Goal: Task Accomplishment & Management: Use online tool/utility

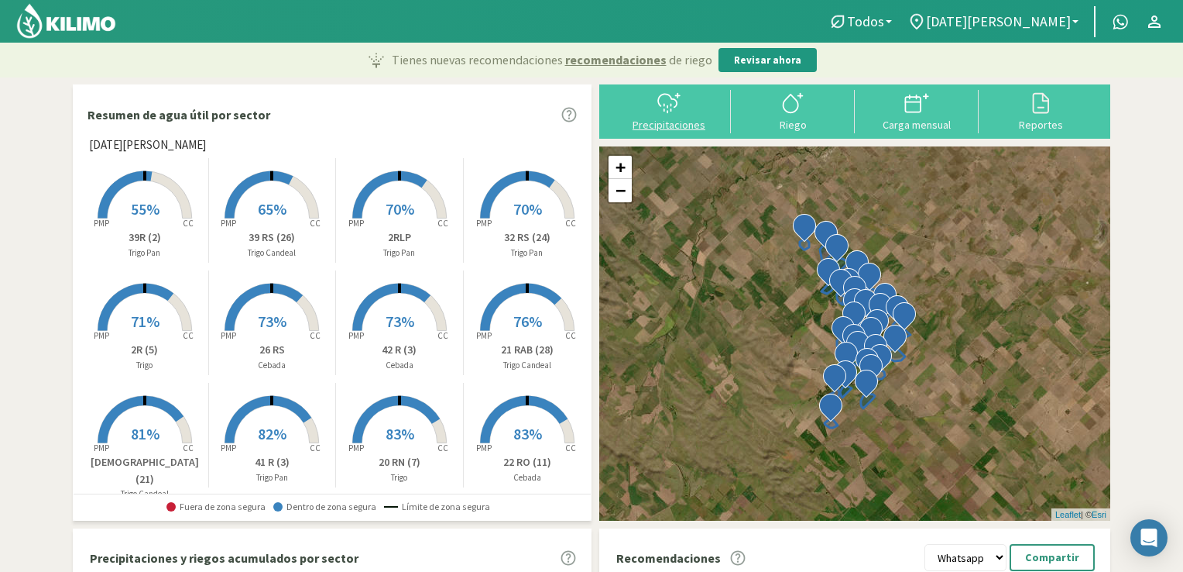
click at [678, 128] on div "Precipitaciones" at bounding box center [669, 124] width 115 height 11
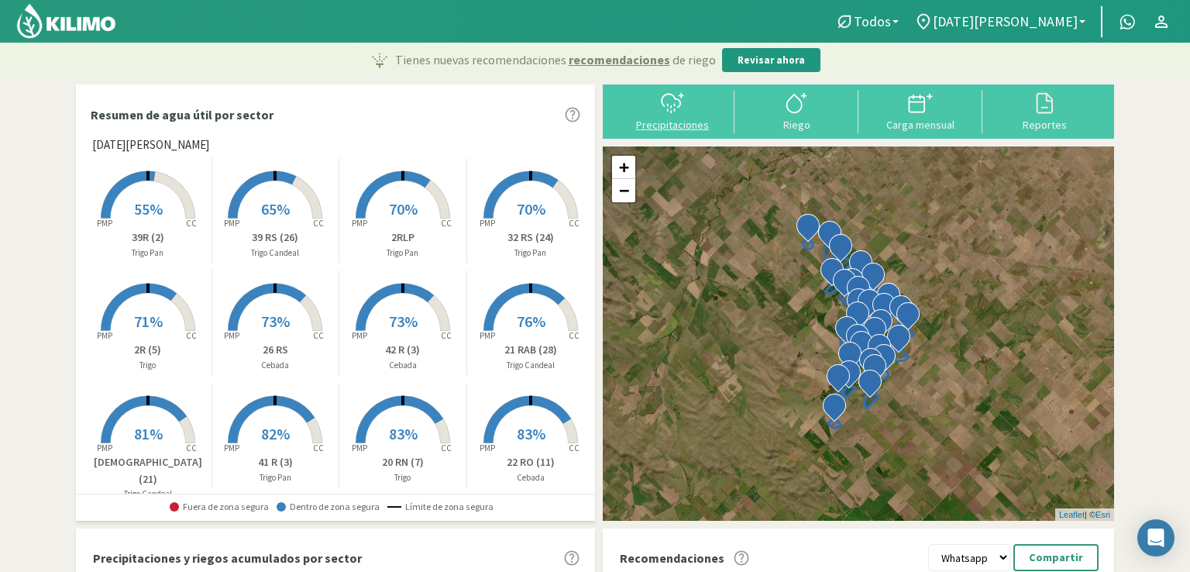
select select "1: Object"
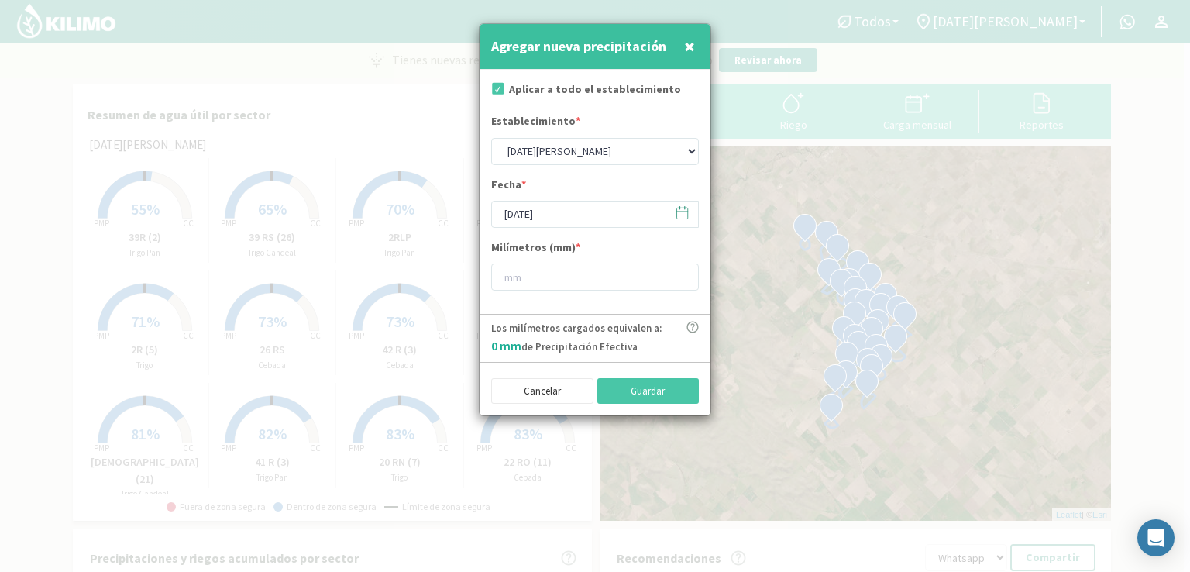
click at [688, 39] on span "×" at bounding box center [689, 46] width 11 height 26
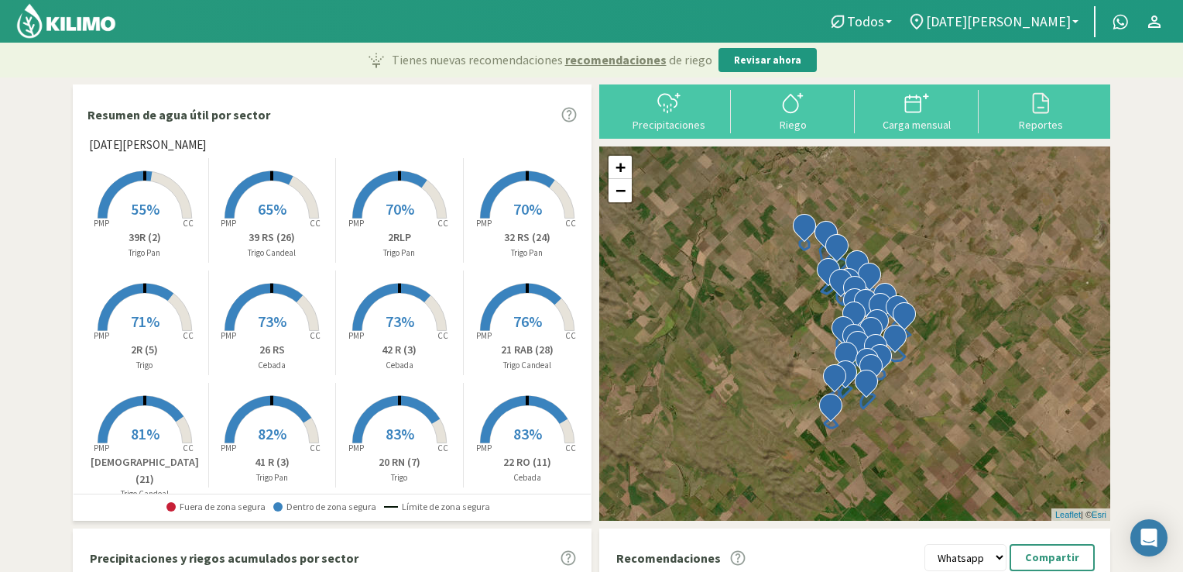
click at [147, 222] on rect at bounding box center [145, 220] width 124 height 124
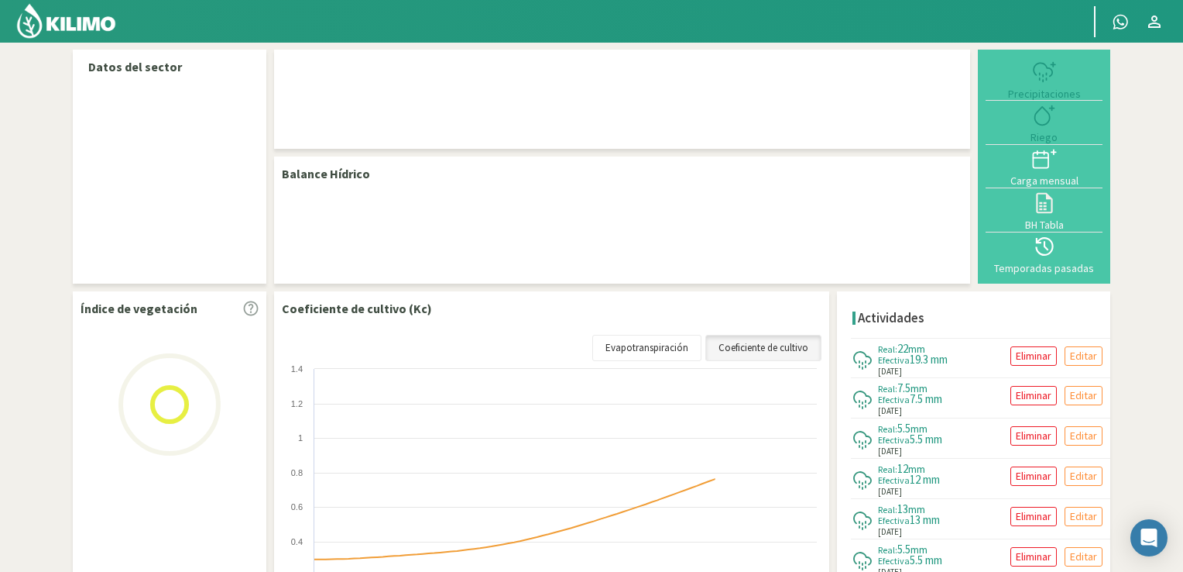
select select "1: Object"
select select "19: Object"
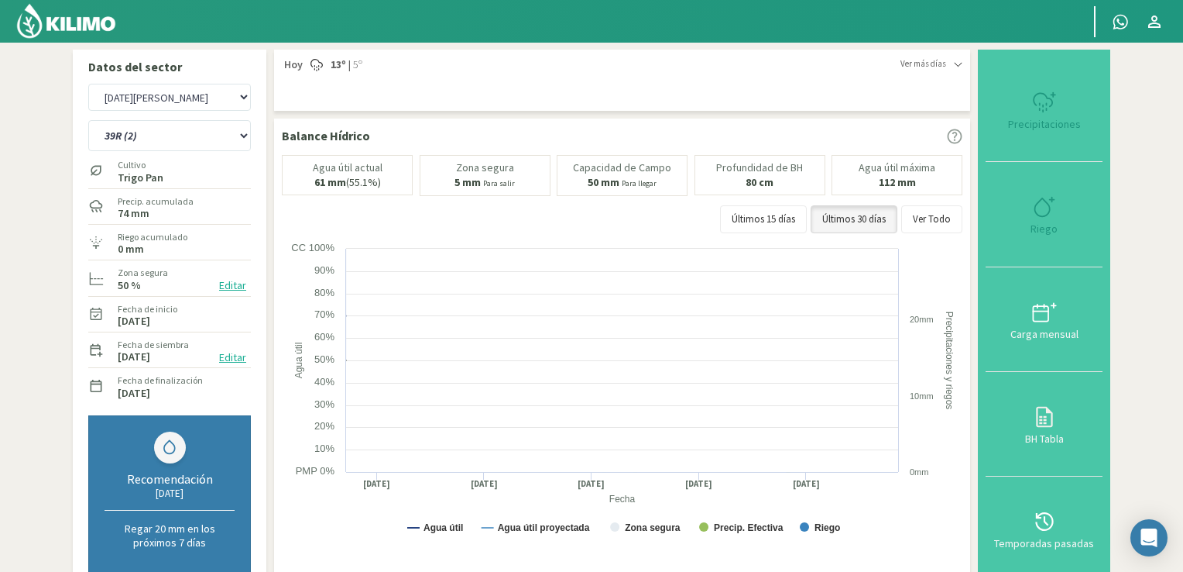
scroll to position [490, 0]
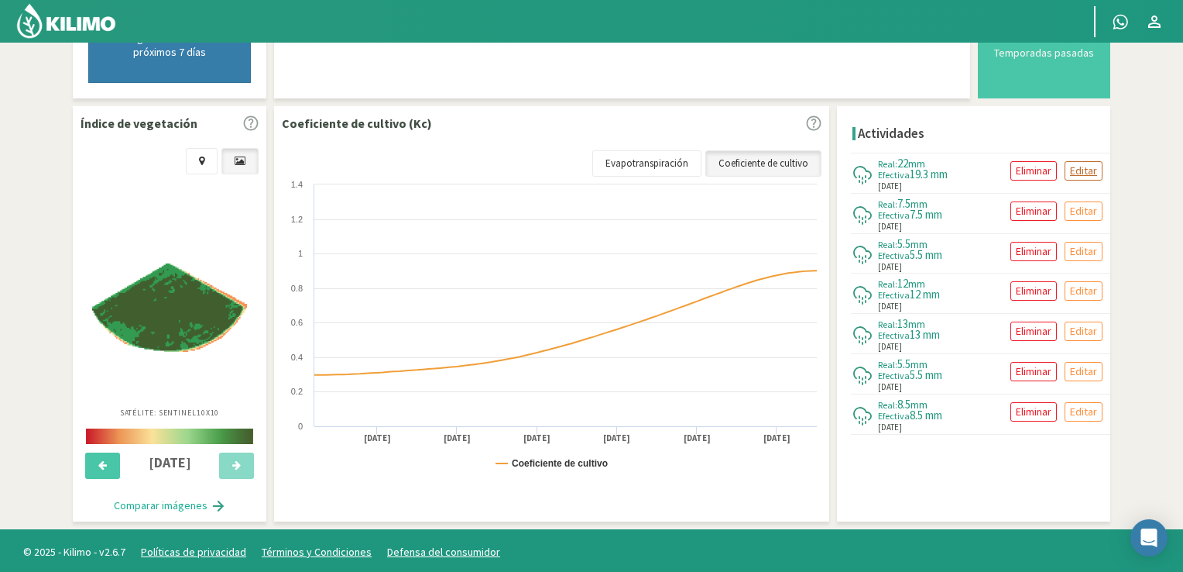
click at [1091, 168] on p "Editar" at bounding box center [1083, 171] width 27 height 18
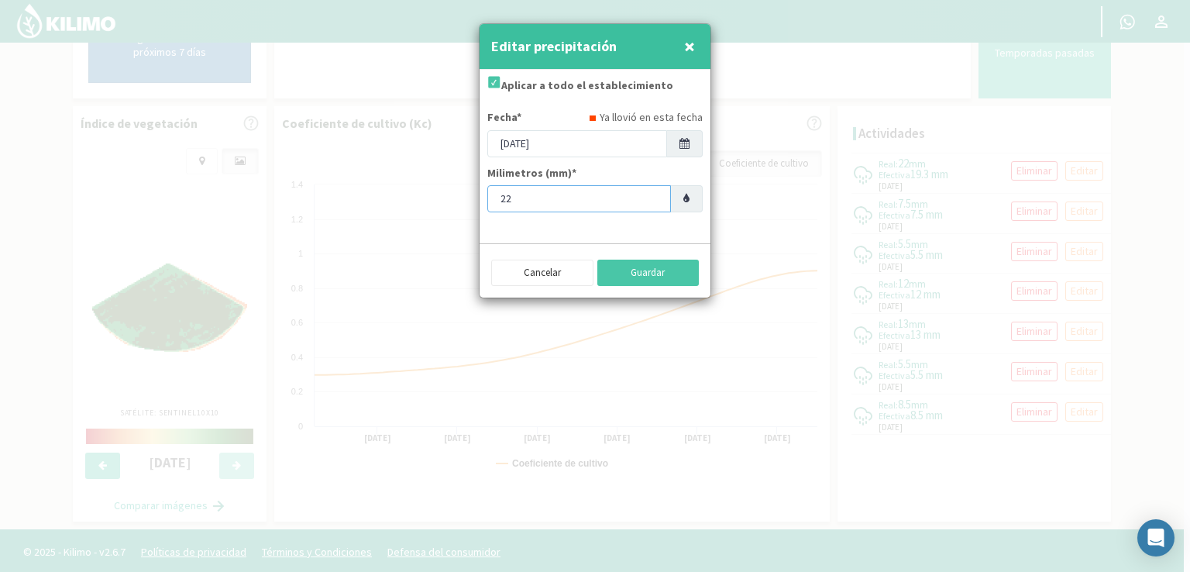
click at [544, 207] on input "22" at bounding box center [579, 198] width 184 height 27
type input "26.5"
click at [645, 281] on button "Guardar" at bounding box center [648, 272] width 102 height 26
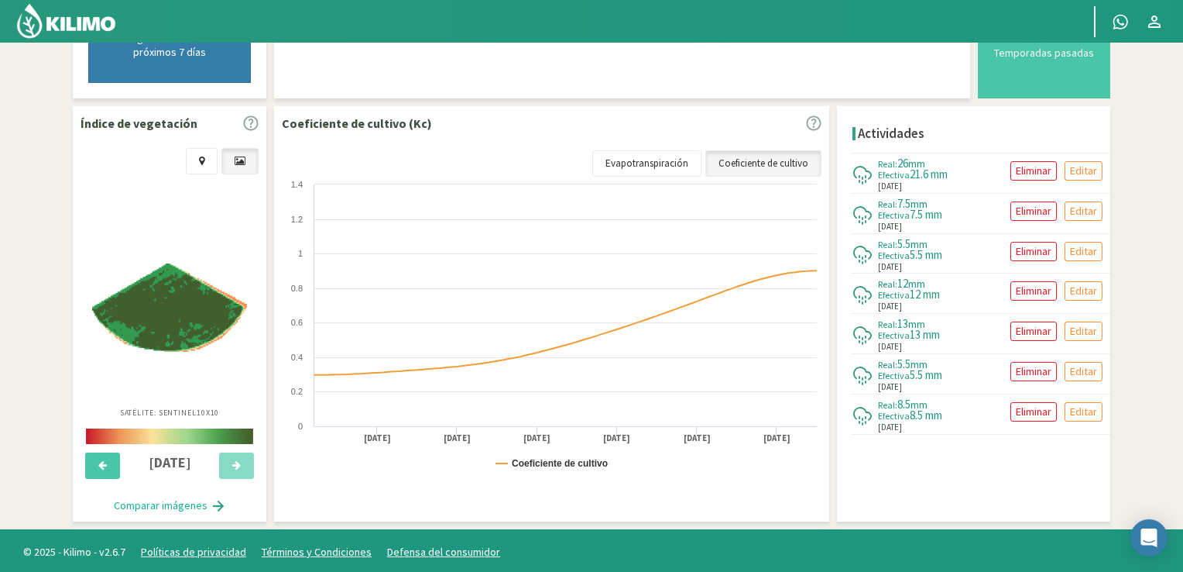
scroll to position [0, 0]
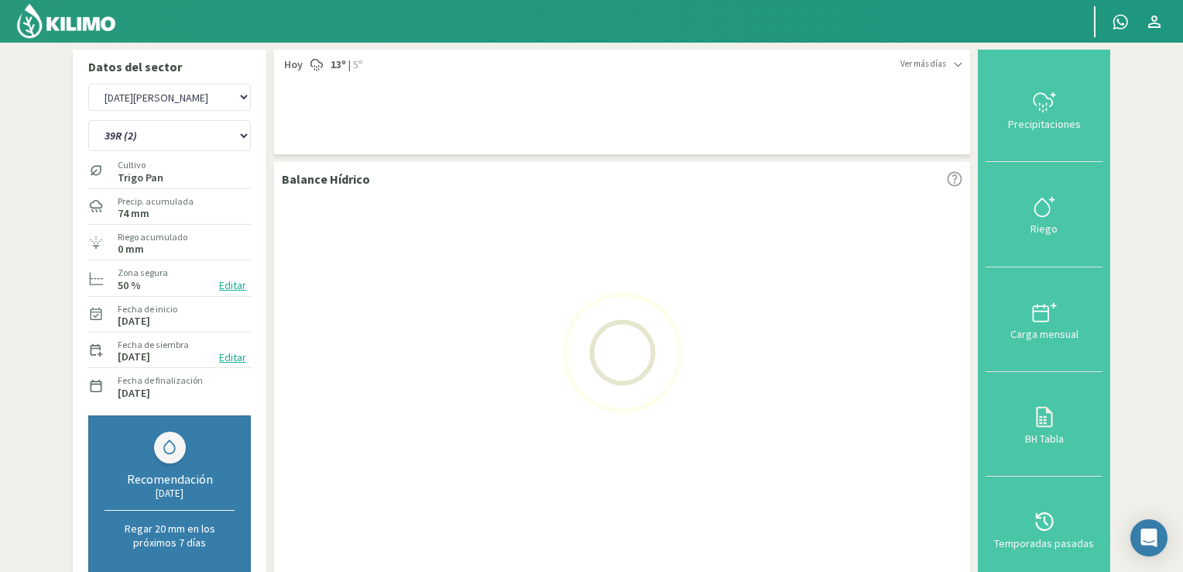
click at [76, 19] on img at bounding box center [65, 20] width 101 height 37
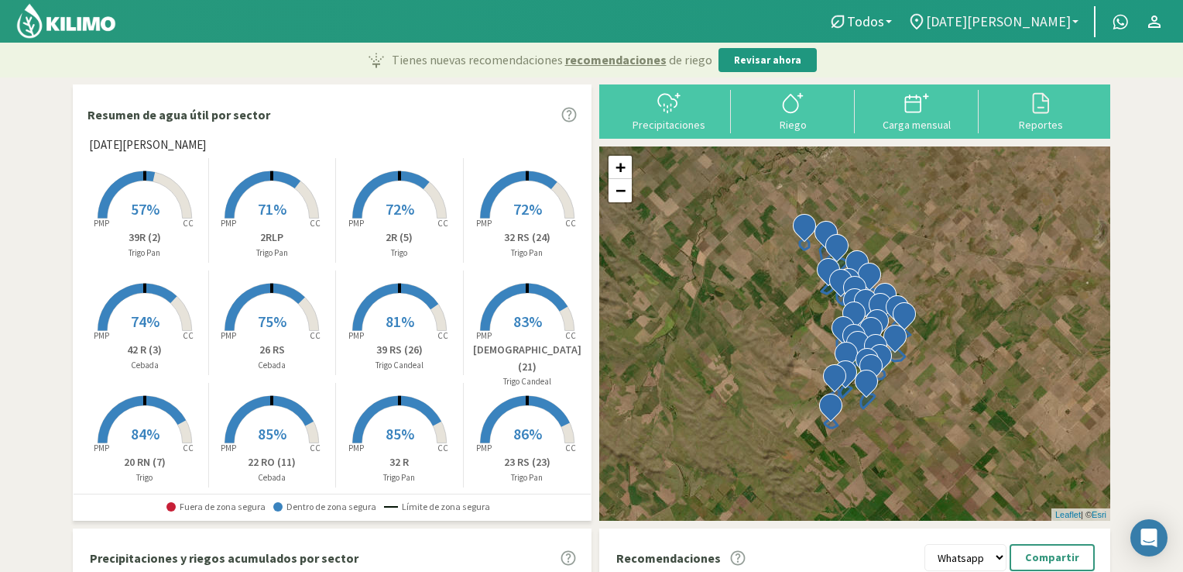
click at [1080, 28] on link "[DATE][PERSON_NAME]" at bounding box center [993, 21] width 187 height 29
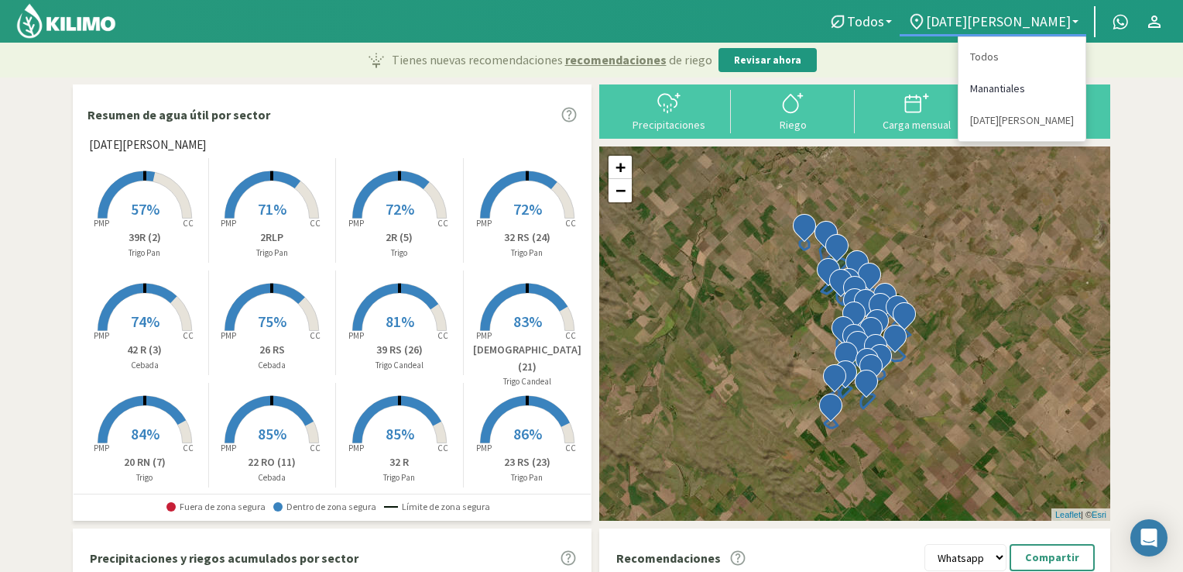
click at [1008, 88] on link "Manantiales" at bounding box center [1022, 89] width 127 height 32
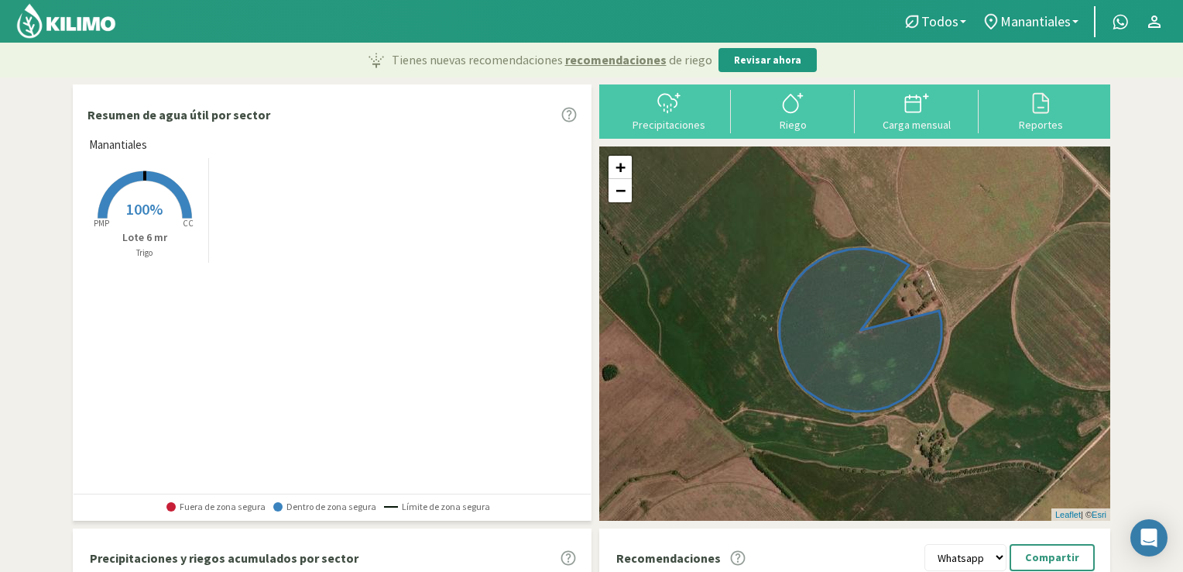
click at [145, 220] on rect at bounding box center [145, 220] width 124 height 124
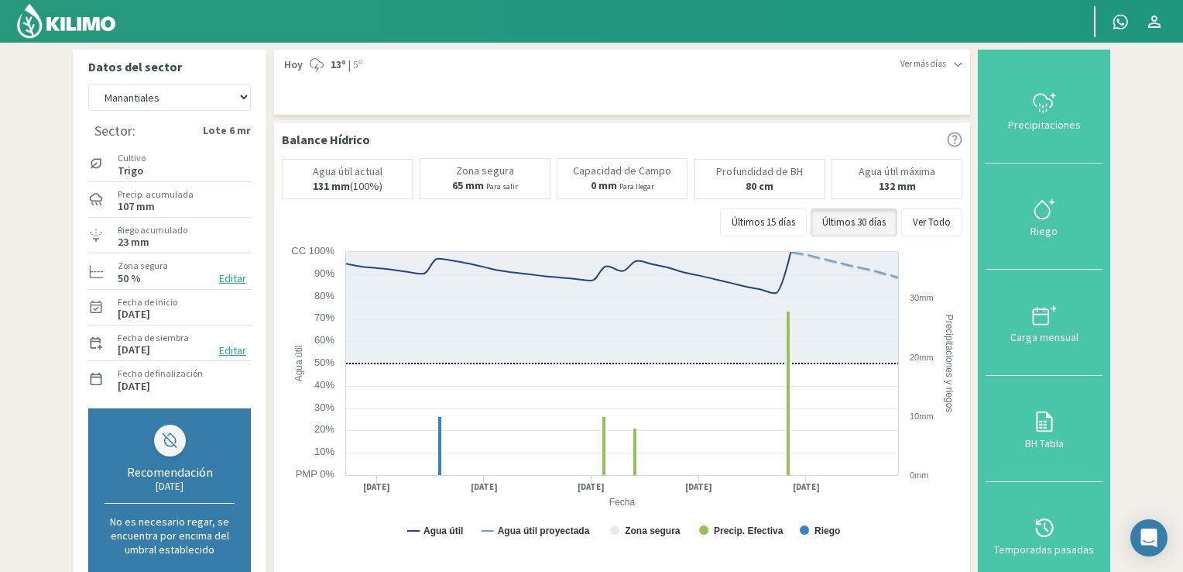
click at [62, 22] on img at bounding box center [65, 20] width 101 height 37
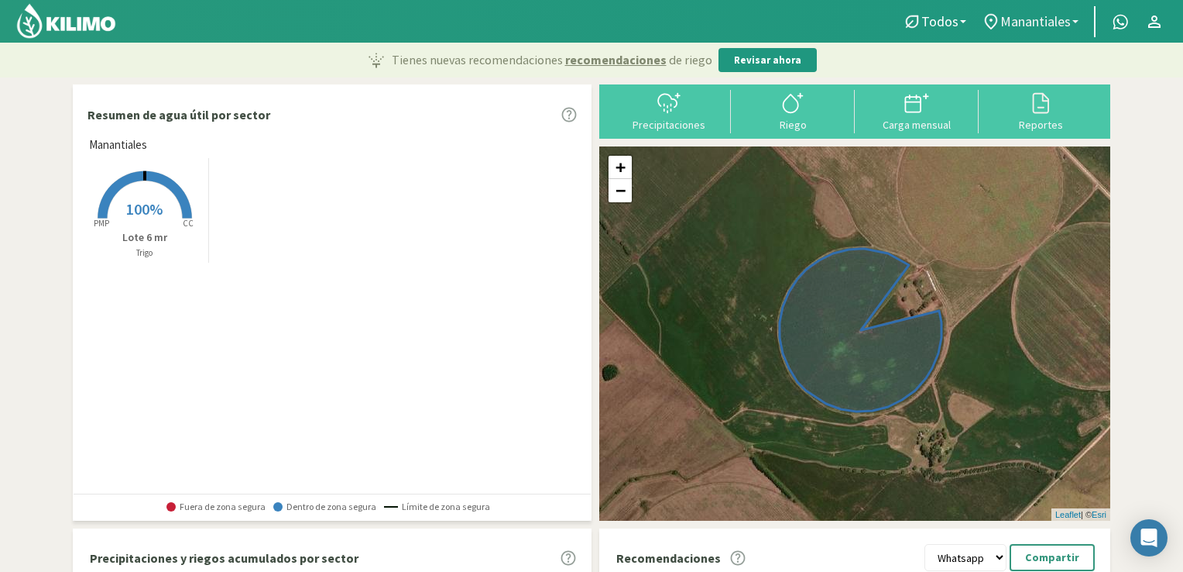
click at [1076, 26] on link "Manantiales" at bounding box center [1030, 21] width 112 height 29
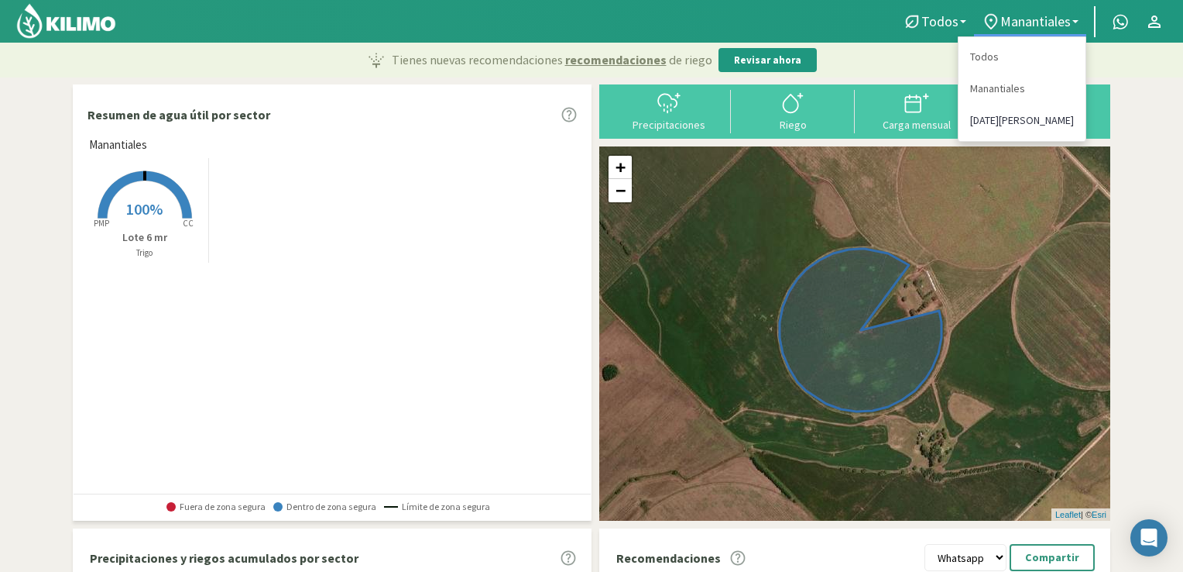
click at [1014, 115] on link "[DATE][PERSON_NAME]" at bounding box center [1022, 121] width 127 height 32
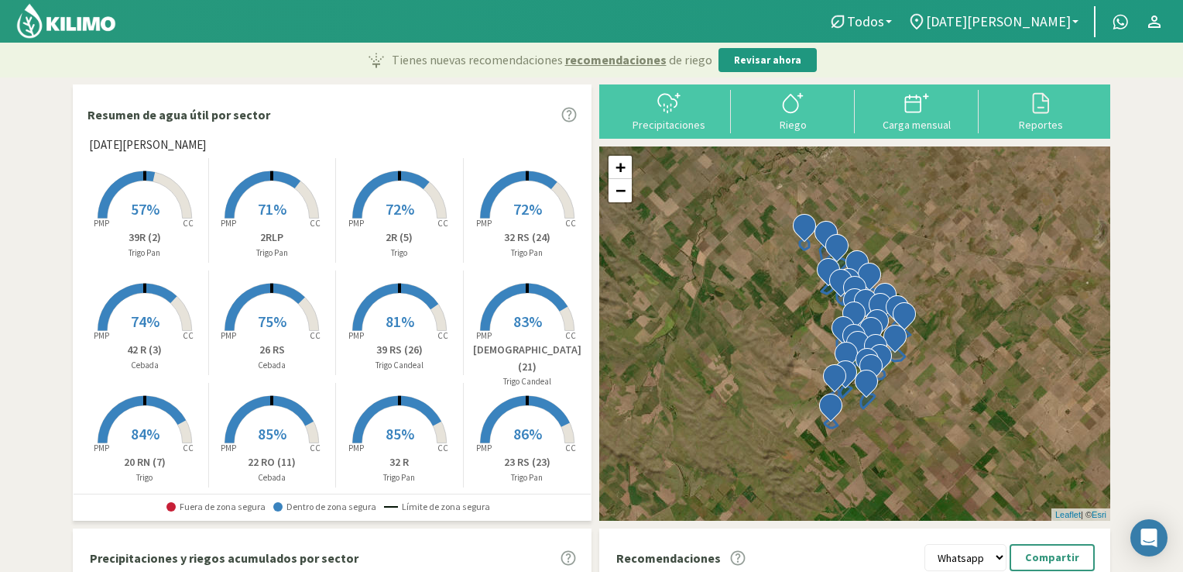
click at [279, 205] on span "71%" at bounding box center [272, 208] width 29 height 19
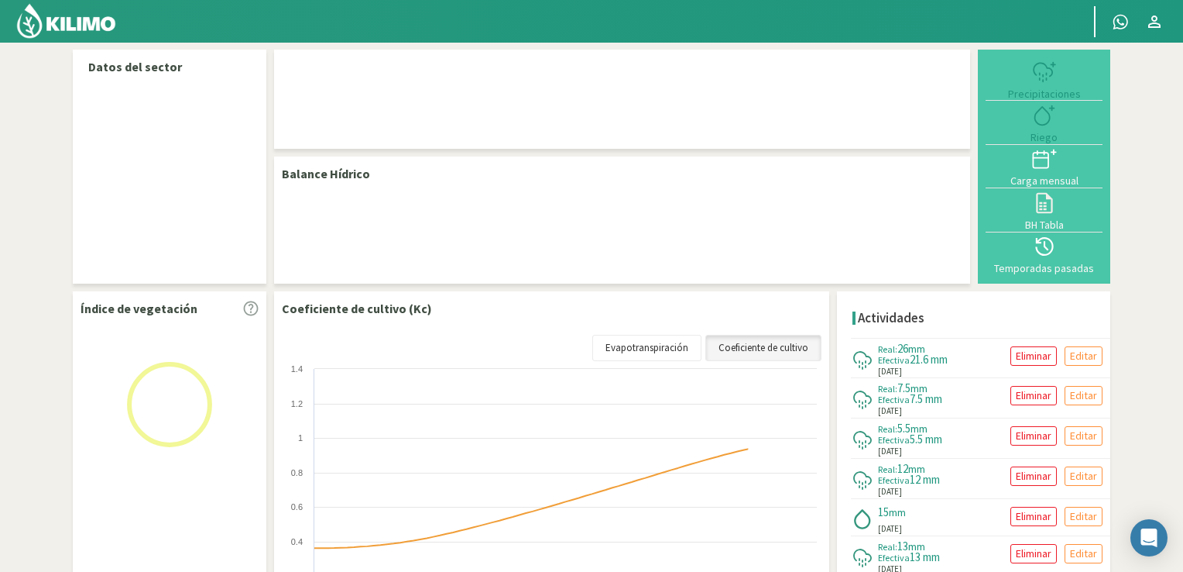
select select "1: Object"
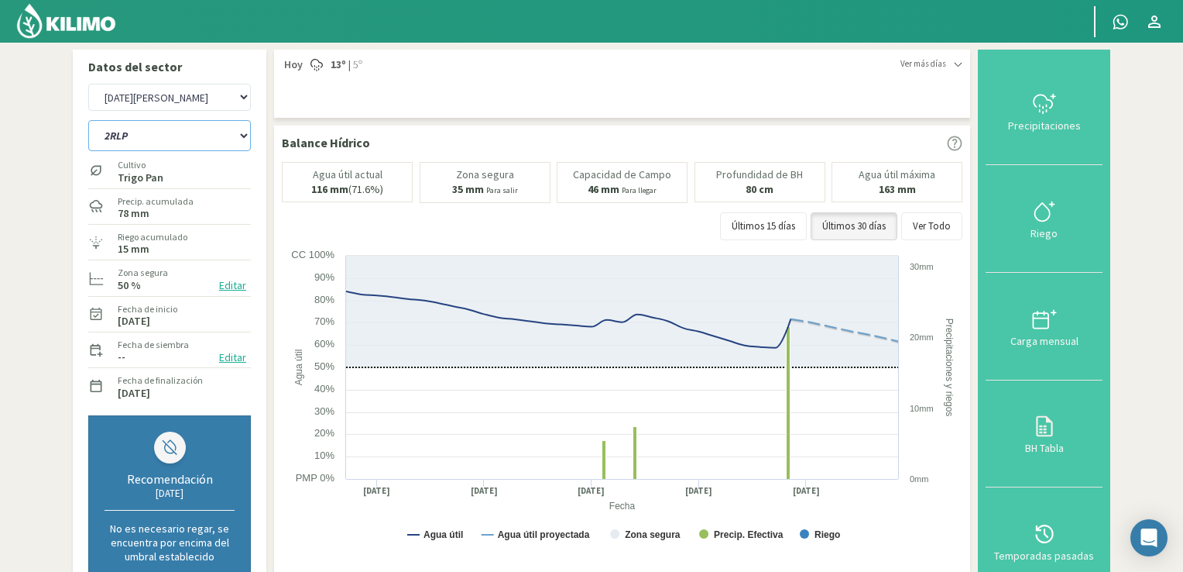
click at [242, 137] on select "12 RS (25) 17 R (1) 19 RO (6) 1RLPS 1RSR (29) 20 RN (7) 21 RAB (28) 21 RN (8) 2…" at bounding box center [169, 135] width 163 height 31
select select "1: Object"
click at [88, 120] on select "12 RS (25) 17 R (1) 19 RO (6) 1RLPS 1RSR (29) 20 RN (7) 21 RAB (28) 21 RN (8) 2…" at bounding box center [169, 135] width 163 height 31
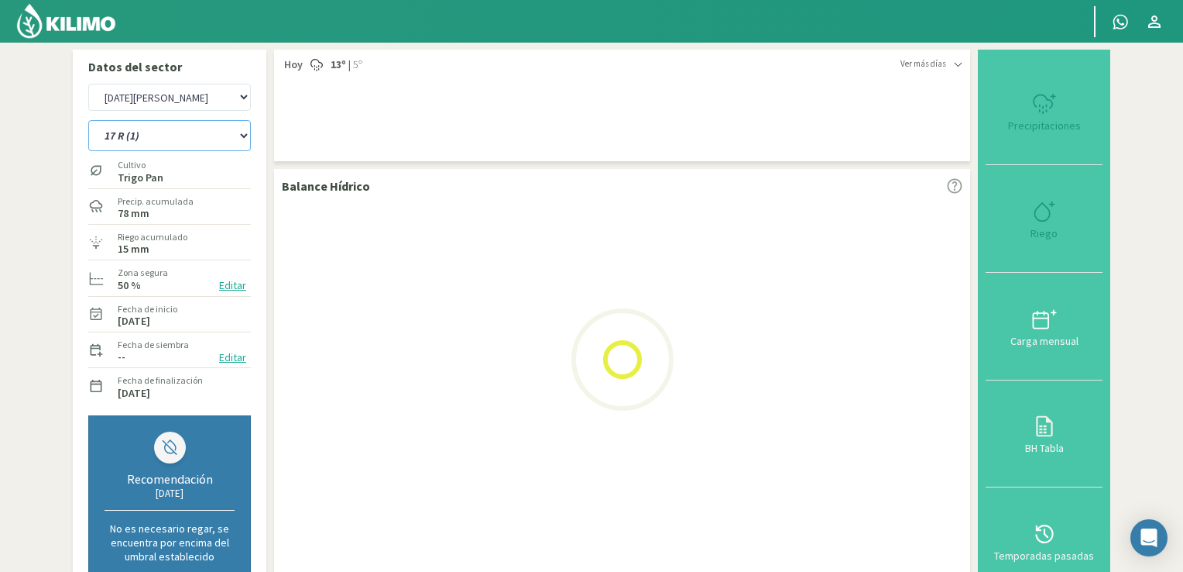
select select "3: Object"
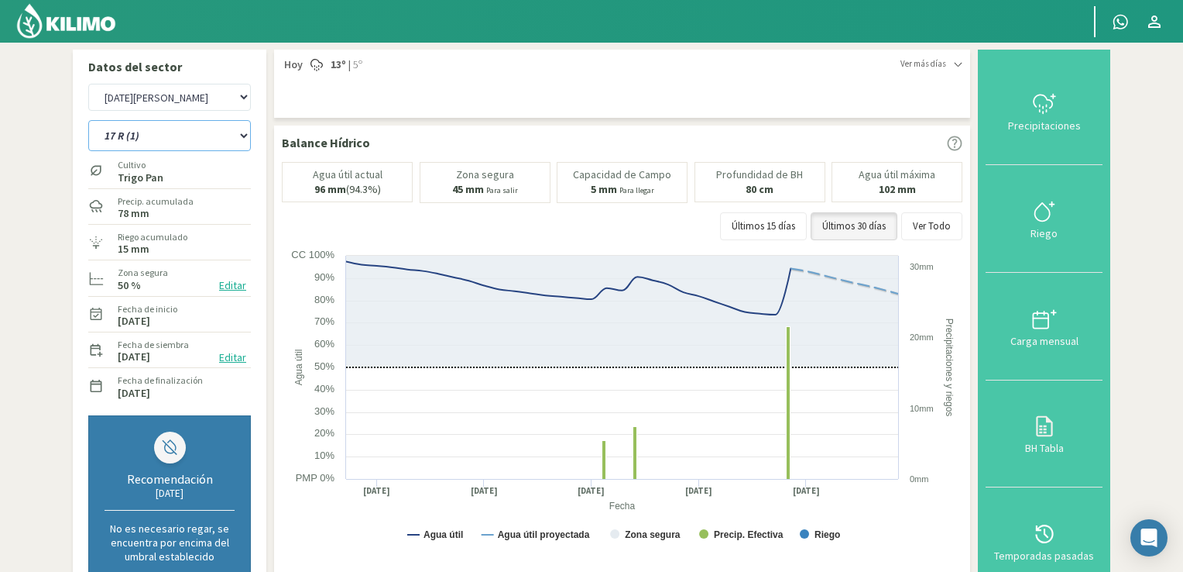
click at [239, 138] on select "12 RS (25) 17 R (1) 19 RO (6) 1RLPS 1RSR (29) 20 RN (7) 21 RAB (28) 21 RN (8) 2…" at bounding box center [169, 135] width 163 height 31
select select "33: Object"
click at [88, 120] on select "12 RS (25) 17 R (1) 19 RO (6) 1RLPS 1RSR (29) 20 RN (7) 21 RAB (28) 21 RN (8) 2…" at bounding box center [169, 135] width 163 height 31
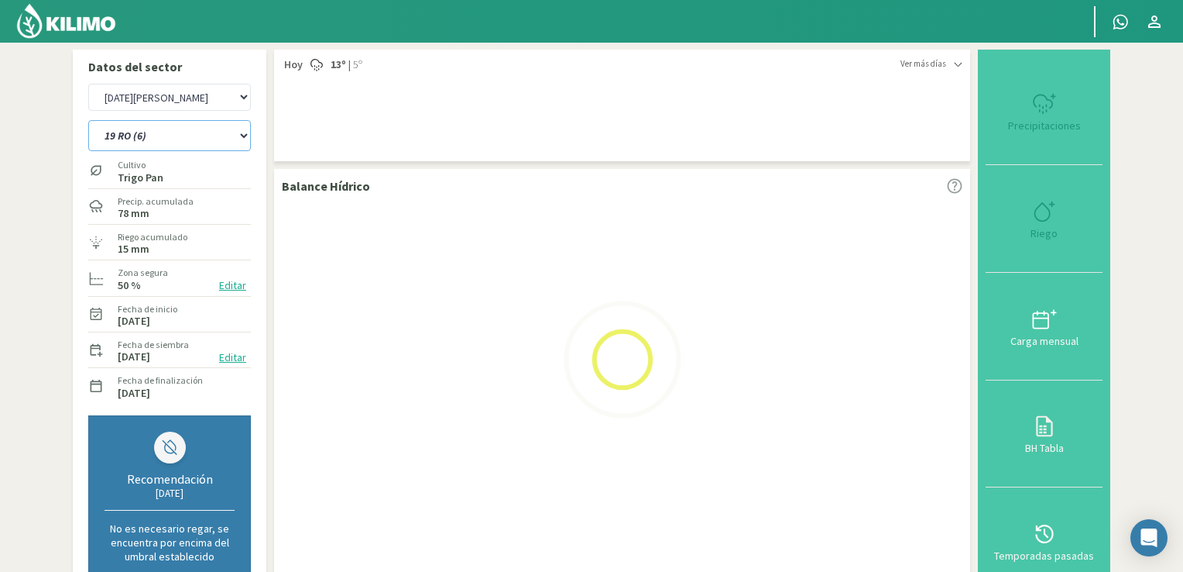
select select "5: Object"
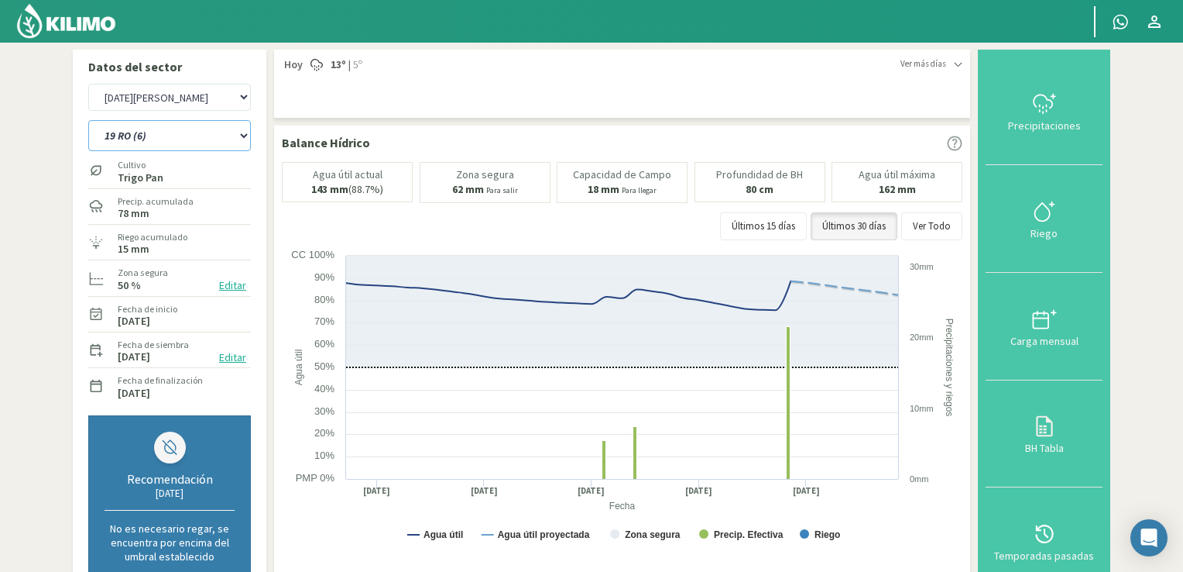
click at [246, 142] on select "12 RS (25) 17 R (1) 19 RO (6) 1RLPS 1RSR (29) 20 RN (7) 21 RAB (28) 21 RN (8) 2…" at bounding box center [169, 135] width 163 height 31
select select "65: Object"
click at [88, 120] on select "12 RS (25) 17 R (1) 19 RO (6) 1RLPS 1RSR (29) 20 RN (7) 21 RAB (28) 21 RN (8) 2…" at bounding box center [169, 135] width 163 height 31
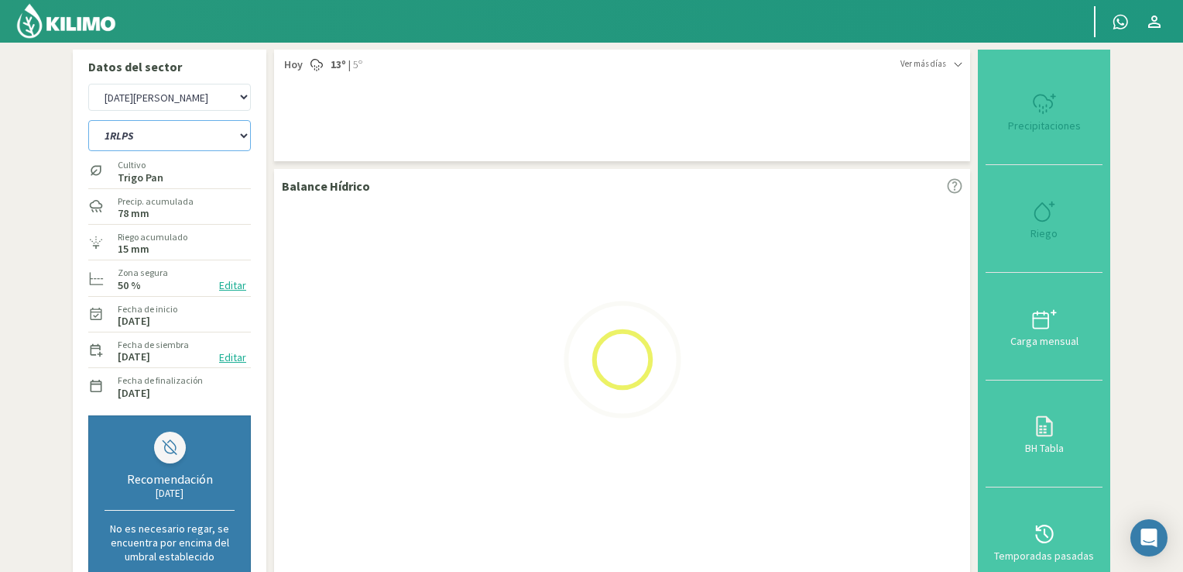
select select "7: Object"
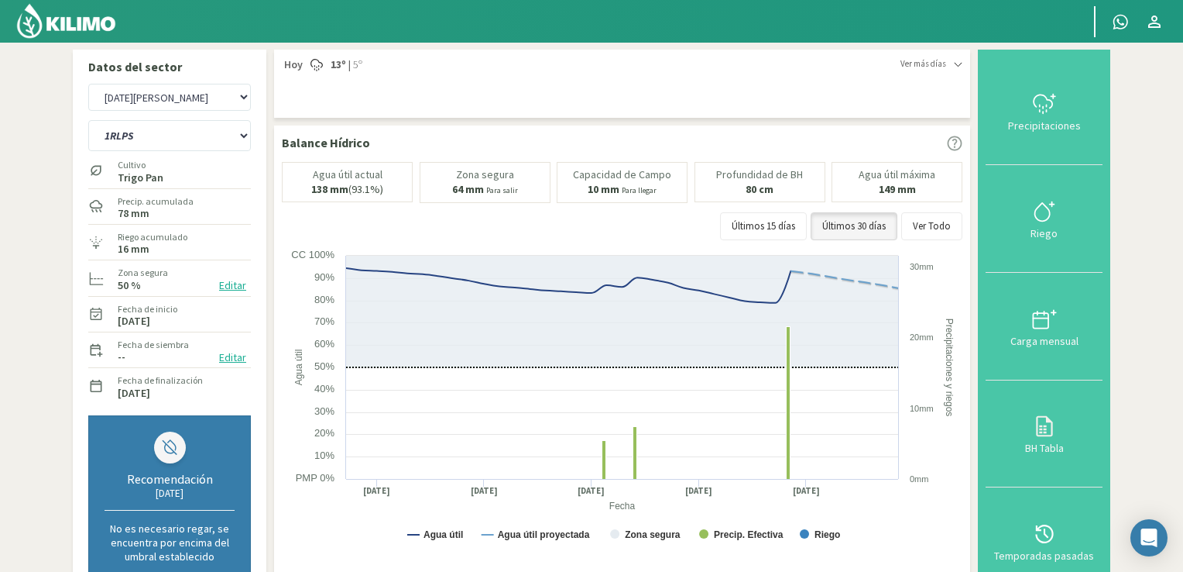
click at [239, 111] on div "Manantiales [DATE][PERSON_NAME]" at bounding box center [169, 97] width 163 height 35
click at [243, 141] on select "12 RS (25) 17 R (1) 19 RO (6) 1RLPS 1RSR (29) 20 RN (7) 21 RAB (28) 21 RN (8) 2…" at bounding box center [169, 135] width 163 height 31
select select "97: Object"
click at [88, 120] on select "12 RS (25) 17 R (1) 19 RO (6) 1RLPS 1RSR (29) 20 RN (7) 21 RAB (28) 21 RN (8) 2…" at bounding box center [169, 135] width 163 height 31
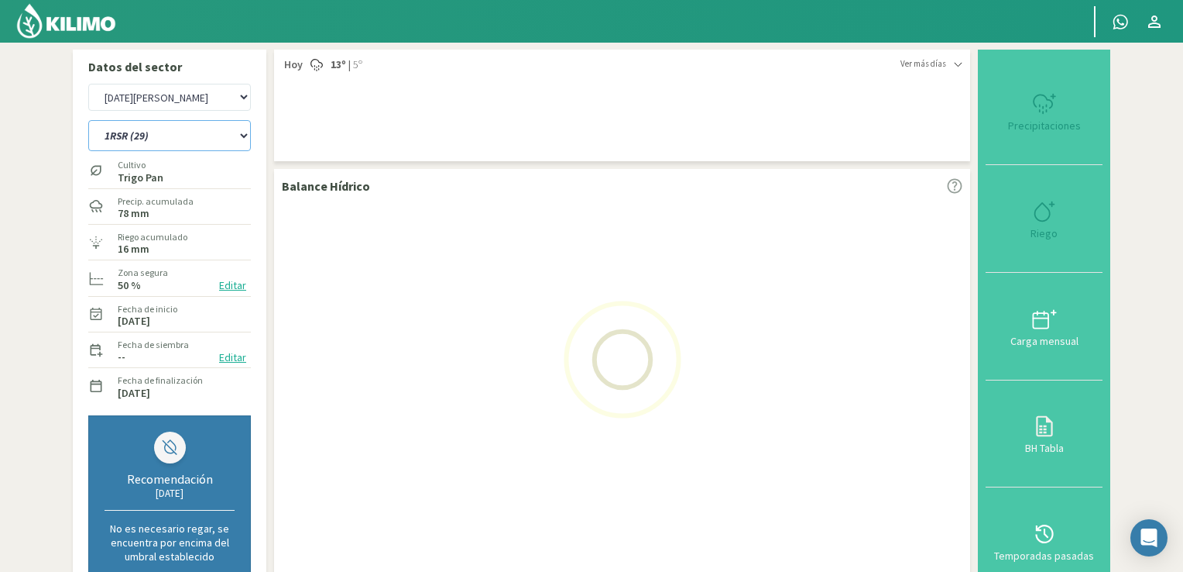
select select "9: Object"
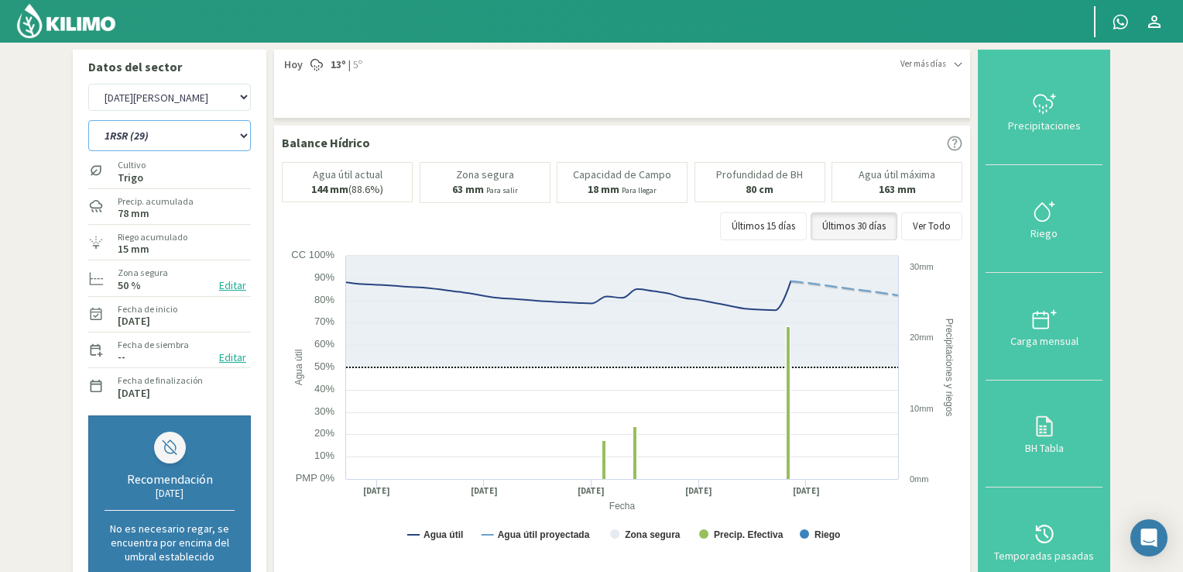
click at [244, 134] on select "12 RS (25) 17 R (1) 19 RO (6) 1RLPS 1RSR (29) 20 RN (7) 21 RAB (28) 21 RN (8) 2…" at bounding box center [169, 135] width 163 height 31
select select "129: Object"
click at [88, 120] on select "12 RS (25) 17 R (1) 19 RO (6) 1RLPS 1RSR (29) 20 RN (7) 21 RAB (28) 21 RN (8) 2…" at bounding box center [169, 135] width 163 height 31
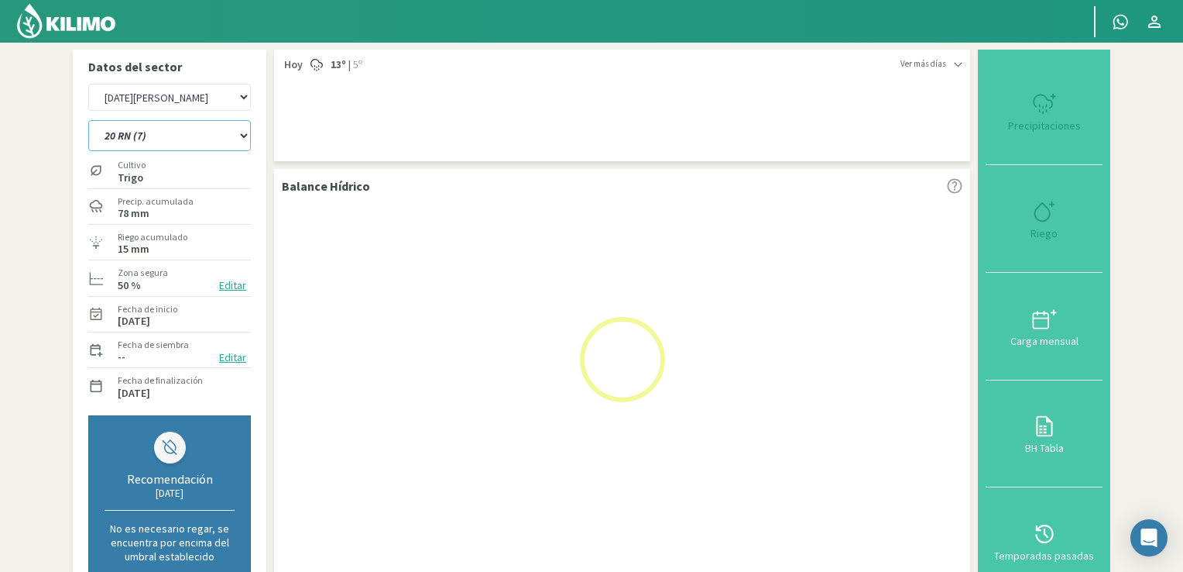
select select "11: Object"
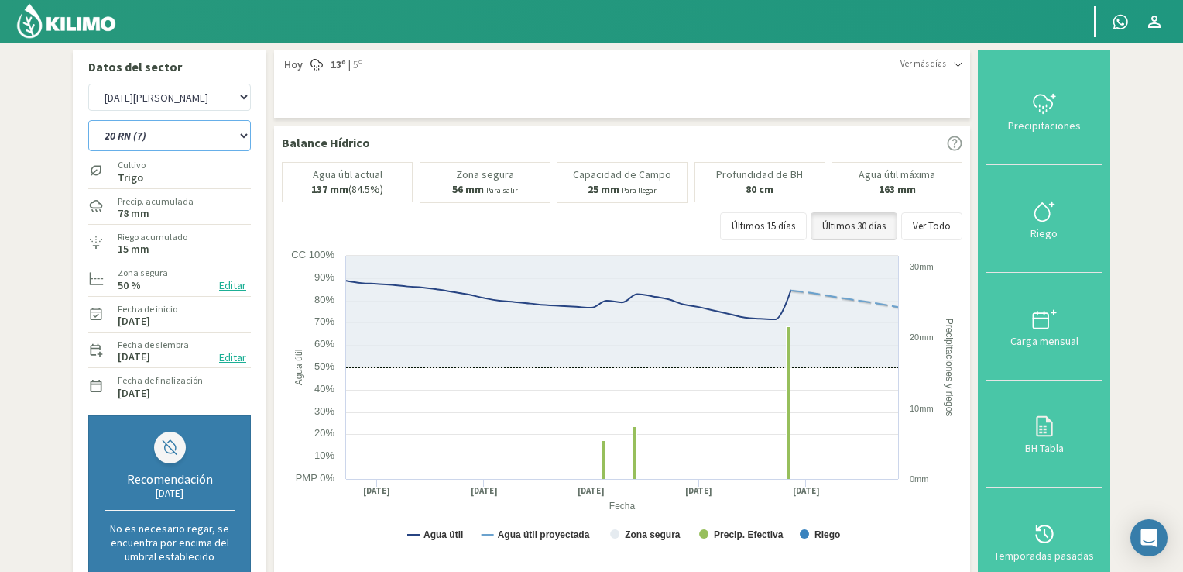
click at [244, 137] on select "12 RS (25) 17 R (1) 19 RO (6) 1RLPS 1RSR (29) 20 RN (7) 21 RAB (28) 21 RN (8) 2…" at bounding box center [169, 135] width 163 height 31
select select "161: Object"
click at [88, 120] on select "12 RS (25) 17 R (1) 19 RO (6) 1RLPS 1RSR (29) 20 RN (7) 21 RAB (28) 21 RN (8) 2…" at bounding box center [169, 135] width 163 height 31
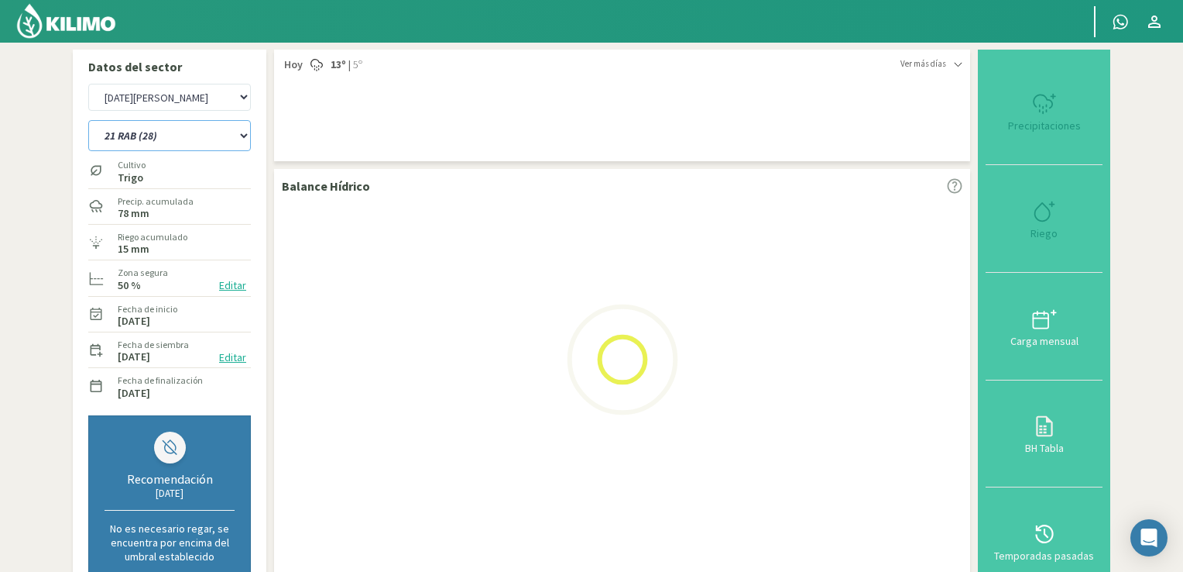
select select "13: Object"
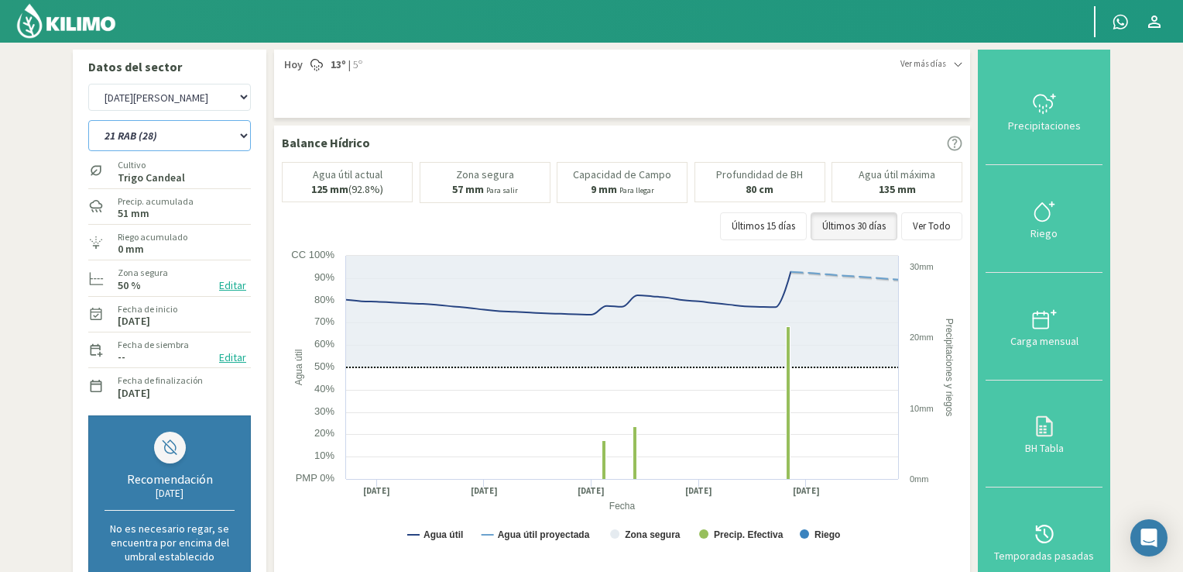
click at [243, 132] on select "12 RS (25) 17 R (1) 19 RO (6) 1RLPS 1RSR (29) 20 RN (7) 21 RAB (28) 21 RN (8) 2…" at bounding box center [169, 135] width 163 height 31
select select "193: Object"
click at [88, 120] on select "12 RS (25) 17 R (1) 19 RO (6) 1RLPS 1RSR (29) 20 RN (7) 21 RAB (28) 21 RN (8) 2…" at bounding box center [169, 135] width 163 height 31
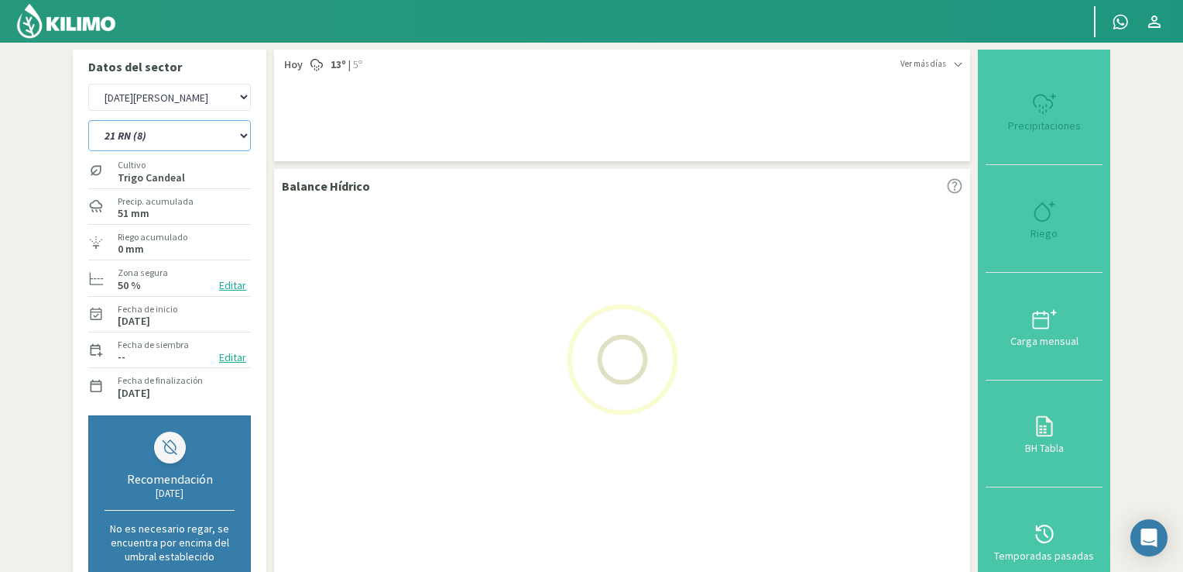
select select "15: Object"
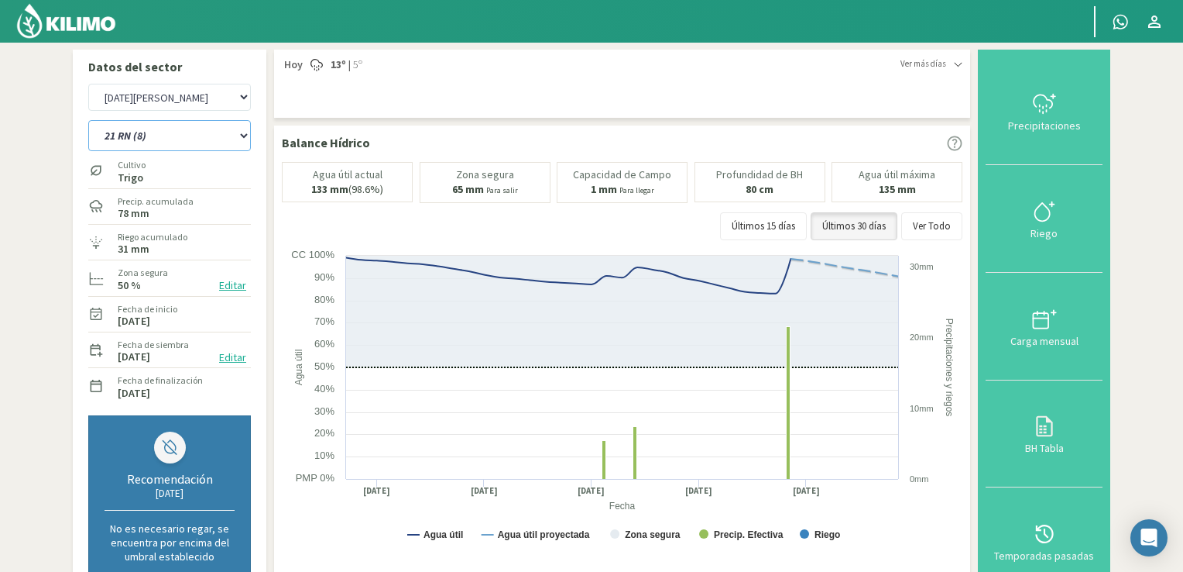
click at [242, 141] on select "12 RS (25) 17 R (1) 19 RO (6) 1RLPS 1RSR (29) 20 RN (7) 21 RAB (28) 21 RN (8) 2…" at bounding box center [169, 135] width 163 height 31
select select "225: Object"
click at [88, 120] on select "12 RS (25) 17 R (1) 19 RO (6) 1RLPS 1RSR (29) 20 RN (7) 21 RAB (28) 21 RN (8) 2…" at bounding box center [169, 135] width 163 height 31
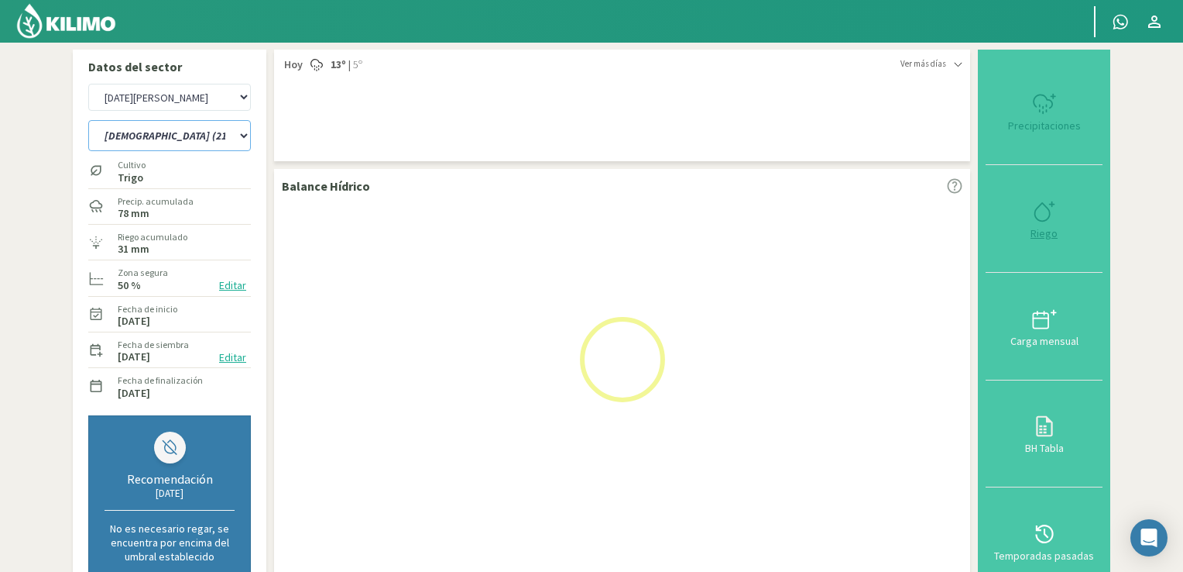
select select "17: Object"
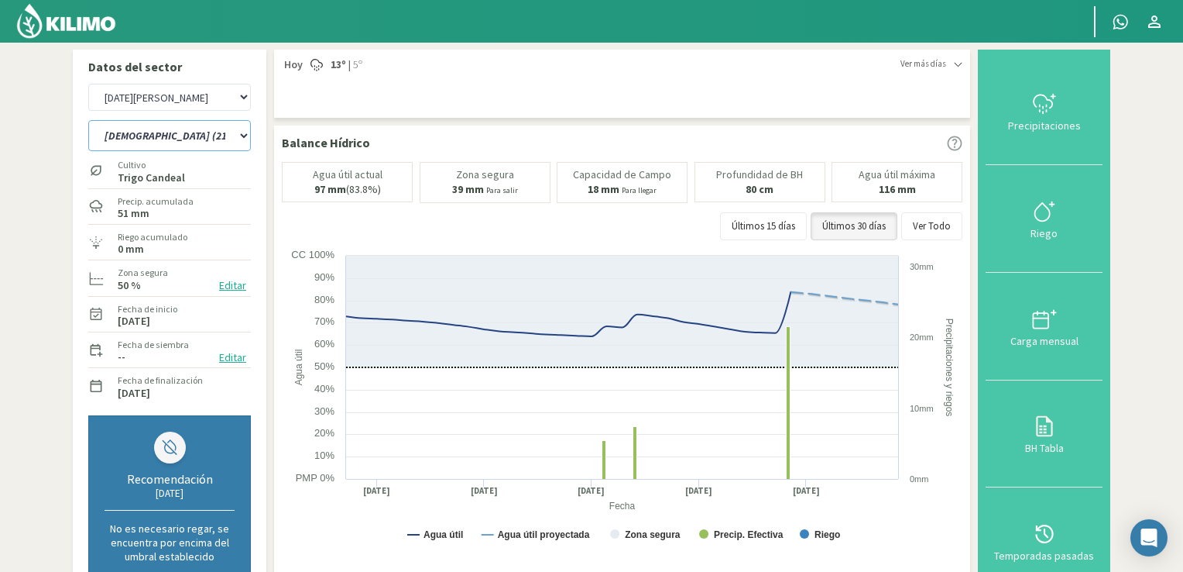
click at [245, 138] on select "12 RS (25) 17 R (1) 19 RO (6) 1RLPS 1RSR (29) 20 RN (7) 21 RAB (28) 21 RN (8) 2…" at bounding box center [169, 135] width 163 height 31
select select "257: Object"
click at [88, 120] on select "12 RS (25) 17 R (1) 19 RO (6) 1RLPS 1RSR (29) 20 RN (7) 21 RAB (28) 21 RN (8) 2…" at bounding box center [169, 135] width 163 height 31
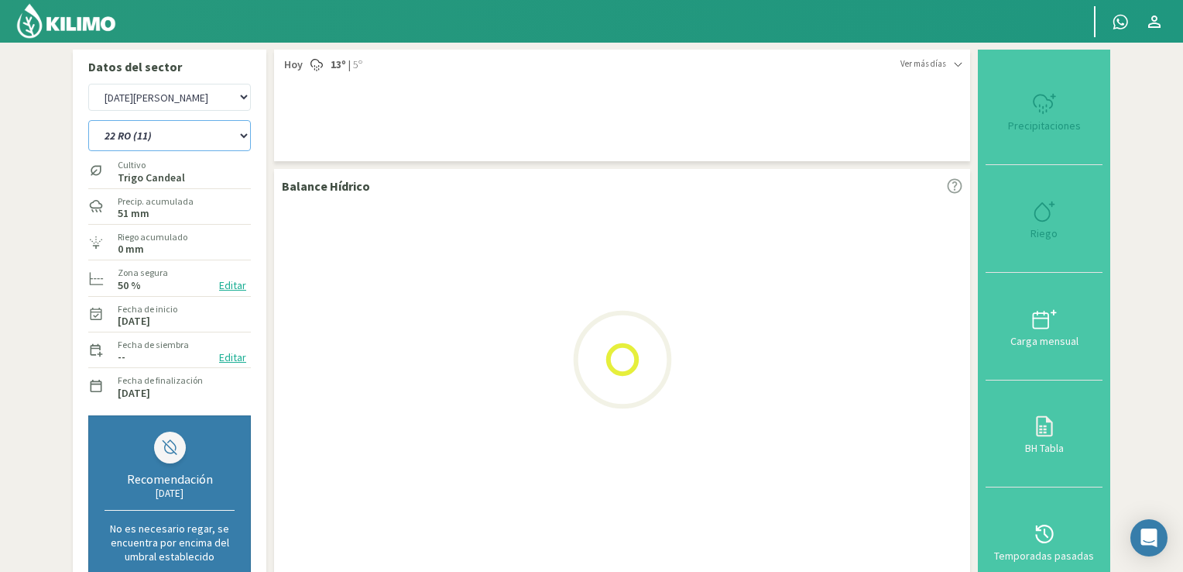
select select "19: Object"
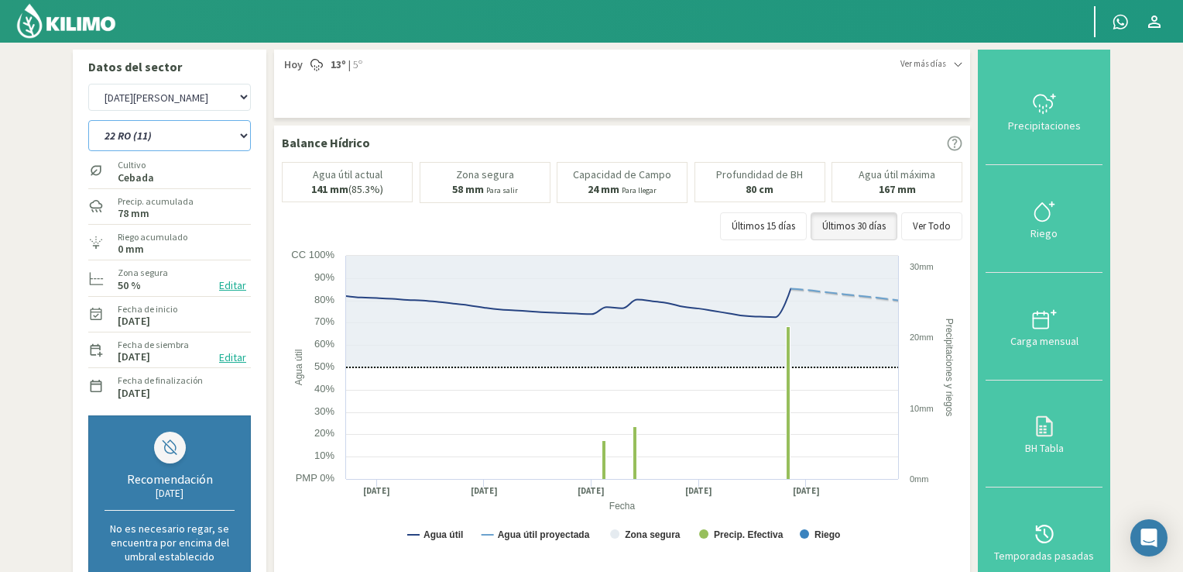
click at [239, 136] on select "12 RS (25) 17 R (1) 19 RO (6) 1RLPS 1RSR (29) 20 RN (7) 21 RAB (28) 21 RN (8) 2…" at bounding box center [169, 135] width 163 height 31
select select "289: Object"
click at [88, 120] on select "12 RS (25) 17 R (1) 19 RO (6) 1RLPS 1RSR (29) 20 RN (7) 21 RAB (28) 21 RN (8) 2…" at bounding box center [169, 135] width 163 height 31
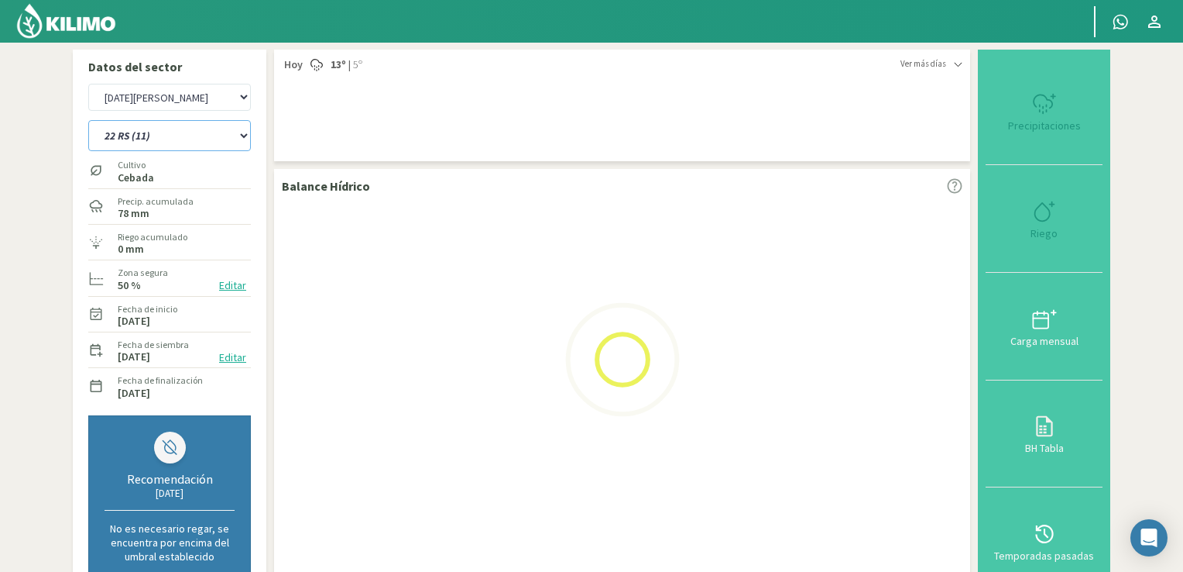
select select "21: Object"
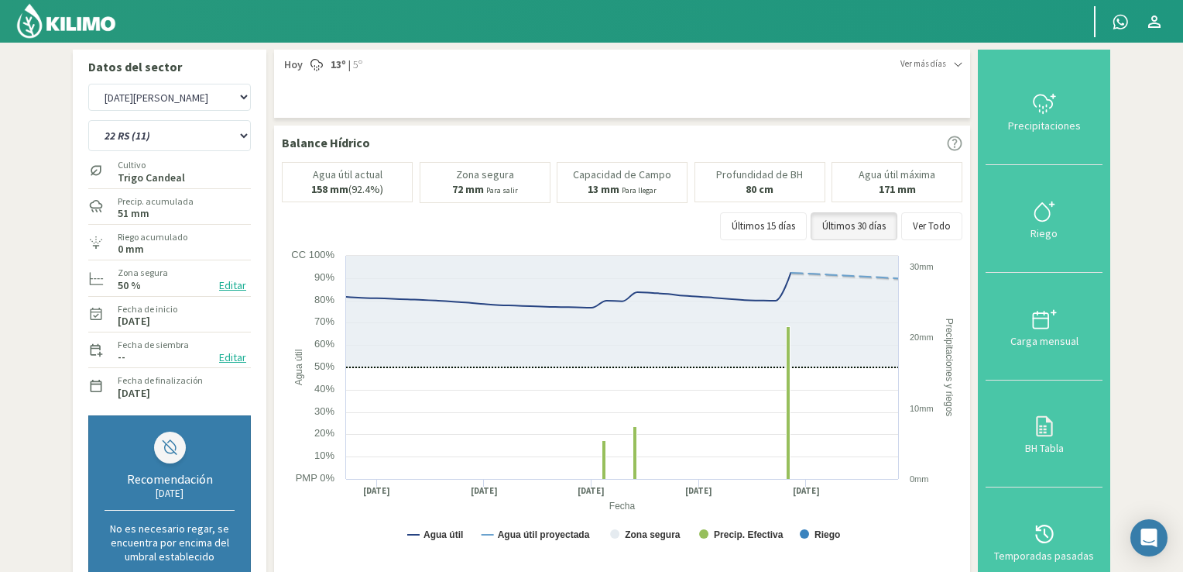
drag, startPoint x: 1182, startPoint y: 295, endPoint x: 1188, endPoint y: 321, distance: 27.1
click at [1183, 321] on html "[PERSON_NAME] Principal Contactar ejecutivo Perfil Perfil Salir Datos del secto…" at bounding box center [591, 286] width 1183 height 572
click at [1179, 268] on section "Datos del sector [GEOGRAPHIC_DATA] [DATE][PERSON_NAME] 12 RS (25) 17 R (1) 19 R…" at bounding box center [591, 538] width 1183 height 991
click at [244, 136] on select "12 RS (25) 17 R (1) 19 RO (6) 1RLPS 1RSR (29) 20 RN (7) 21 RAB (28) 21 RN (8) 2…" at bounding box center [169, 135] width 163 height 31
select select "321: Object"
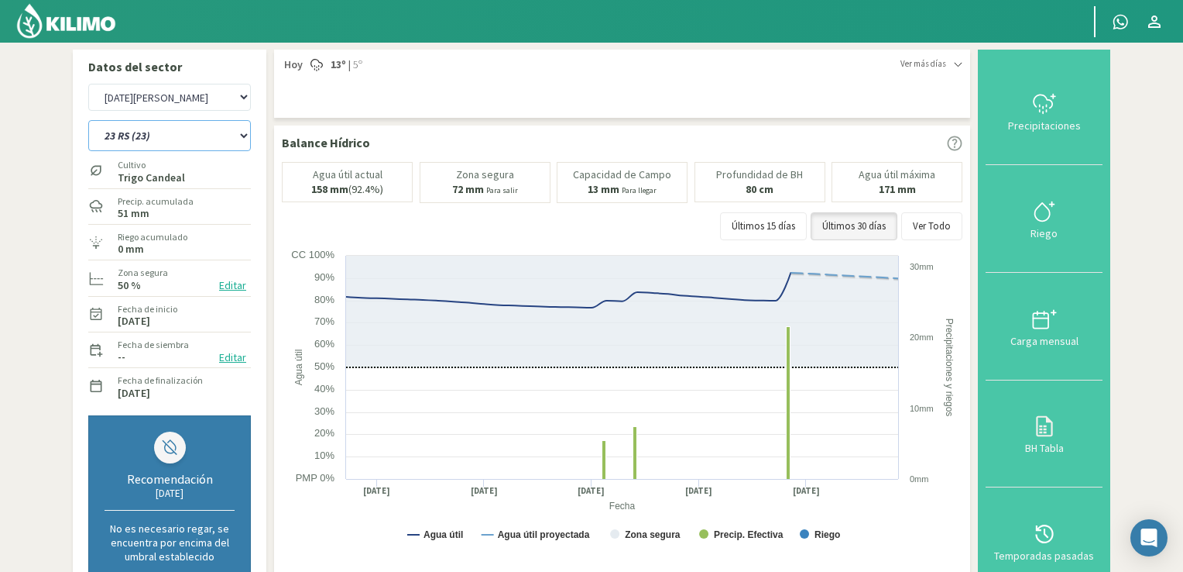
click at [88, 120] on select "12 RS (25) 17 R (1) 19 RO (6) 1RLPS 1RSR (29) 20 RN (7) 21 RAB (28) 21 RN (8) 2…" at bounding box center [169, 135] width 163 height 31
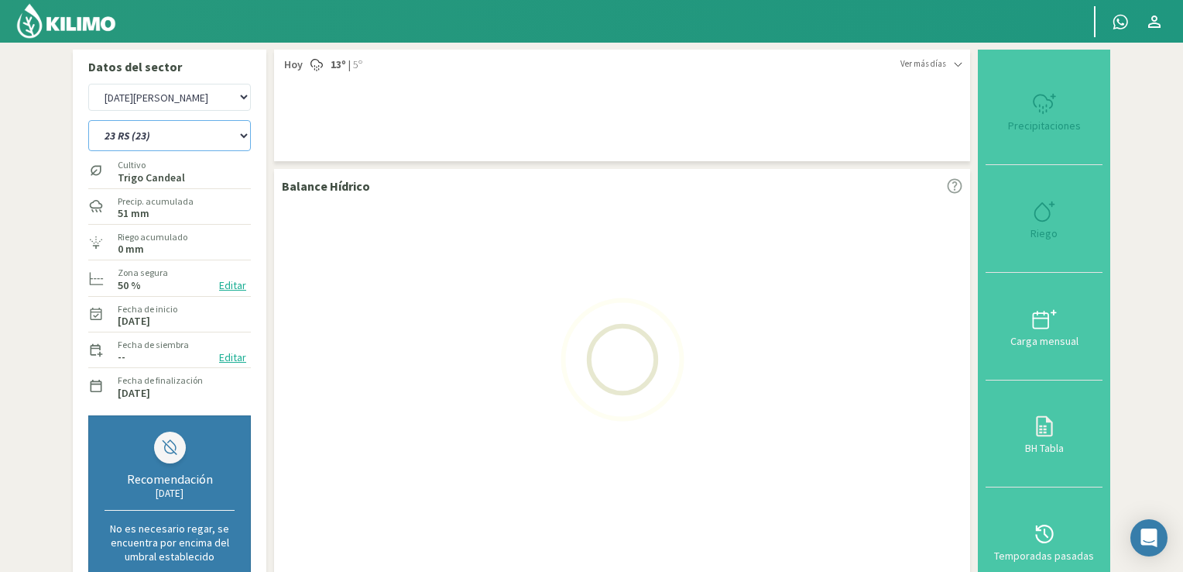
select select "23: Object"
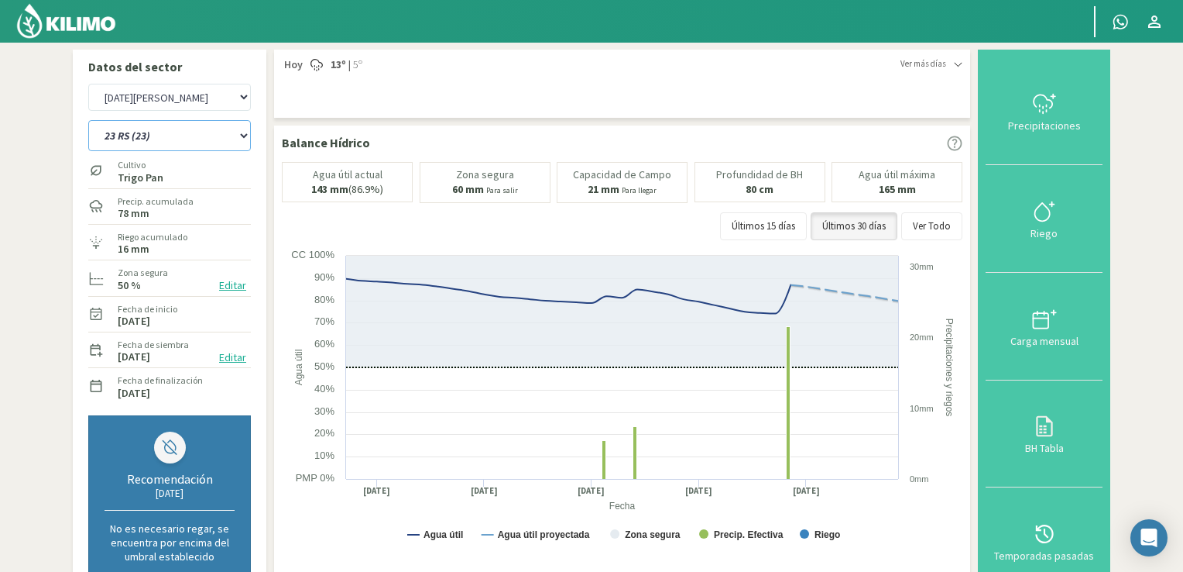
click at [245, 131] on select "12 RS (25) 17 R (1) 19 RO (6) 1RLPS 1RSR (29) 20 RN (7) 21 RAB (28) 21 RN (8) 2…" at bounding box center [169, 135] width 163 height 31
select select "353: Object"
click at [88, 120] on select "12 RS (25) 17 R (1) 19 RO (6) 1RLPS 1RSR (29) 20 RN (7) 21 RAB (28) 21 RN (8) 2…" at bounding box center [169, 135] width 163 height 31
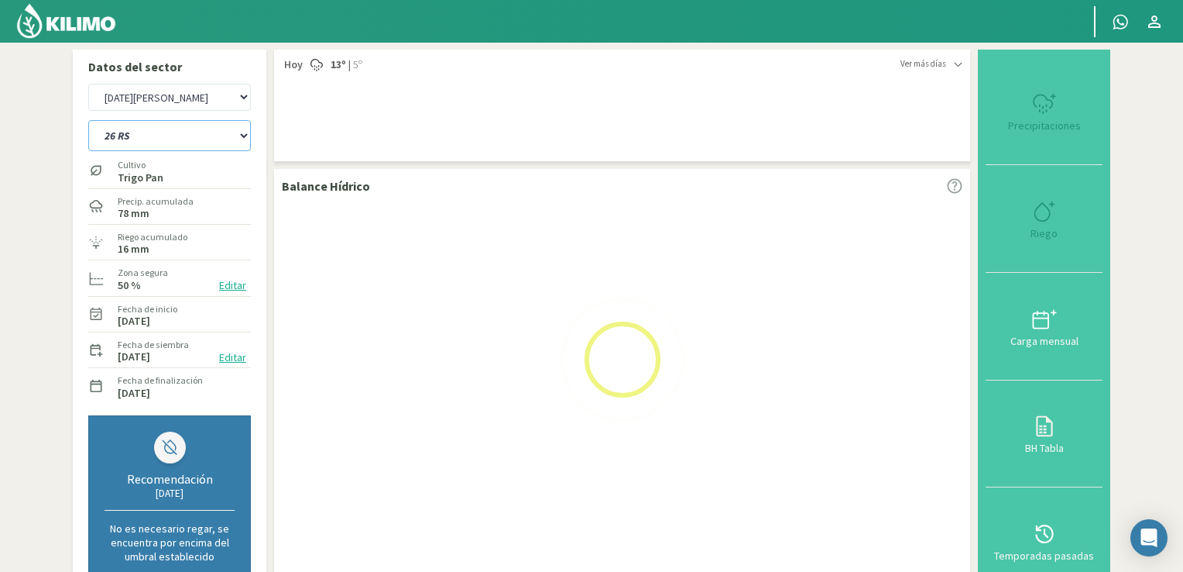
select select "25: Object"
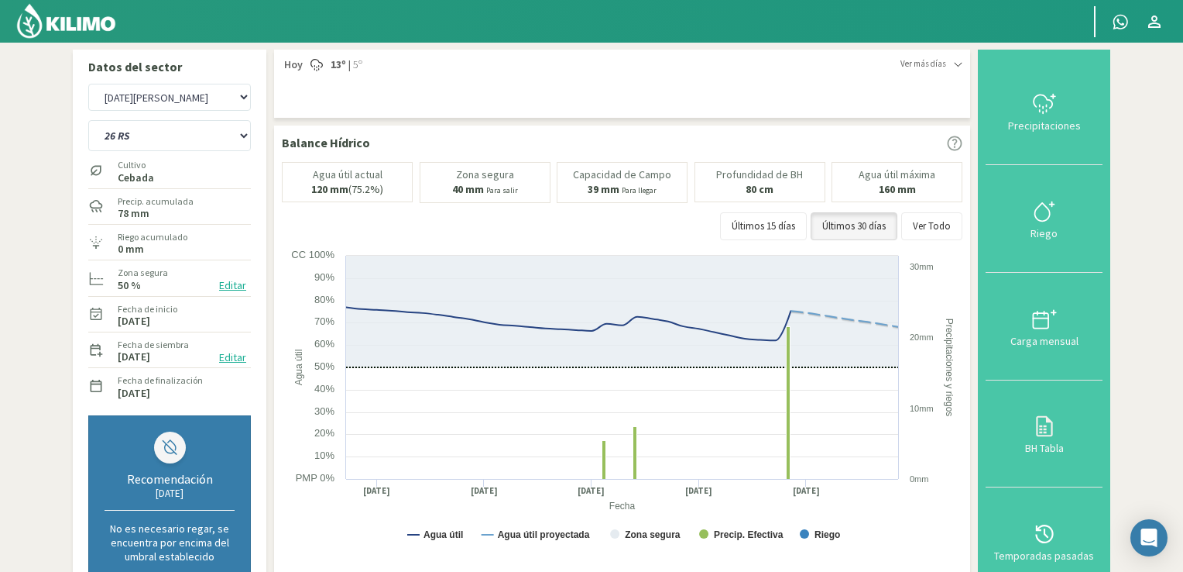
drag, startPoint x: 1183, startPoint y: 288, endPoint x: 1189, endPoint y: 435, distance: 147.3
click at [1183, 435] on html "[PERSON_NAME] Principal Contactar ejecutivo Perfil Perfil Salir Datos del secto…" at bounding box center [591, 286] width 1183 height 572
click at [239, 137] on select "12 RS (25) 17 R (1) 19 RO (6) 1RLPS 1RSR (29) 20 RN (7) 21 RAB (28) 21 RN (8) 2…" at bounding box center [169, 135] width 163 height 31
select select "385: Object"
click at [88, 120] on select "12 RS (25) 17 R (1) 19 RO (6) 1RLPS 1RSR (29) 20 RN (7) 21 RAB (28) 21 RN (8) 2…" at bounding box center [169, 135] width 163 height 31
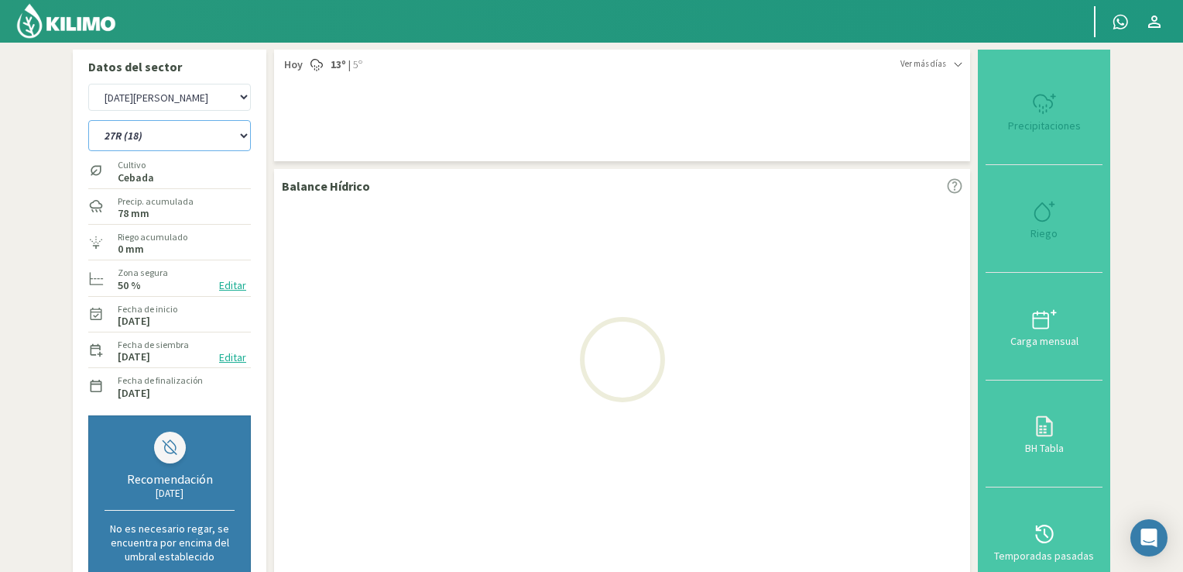
select select "27: Object"
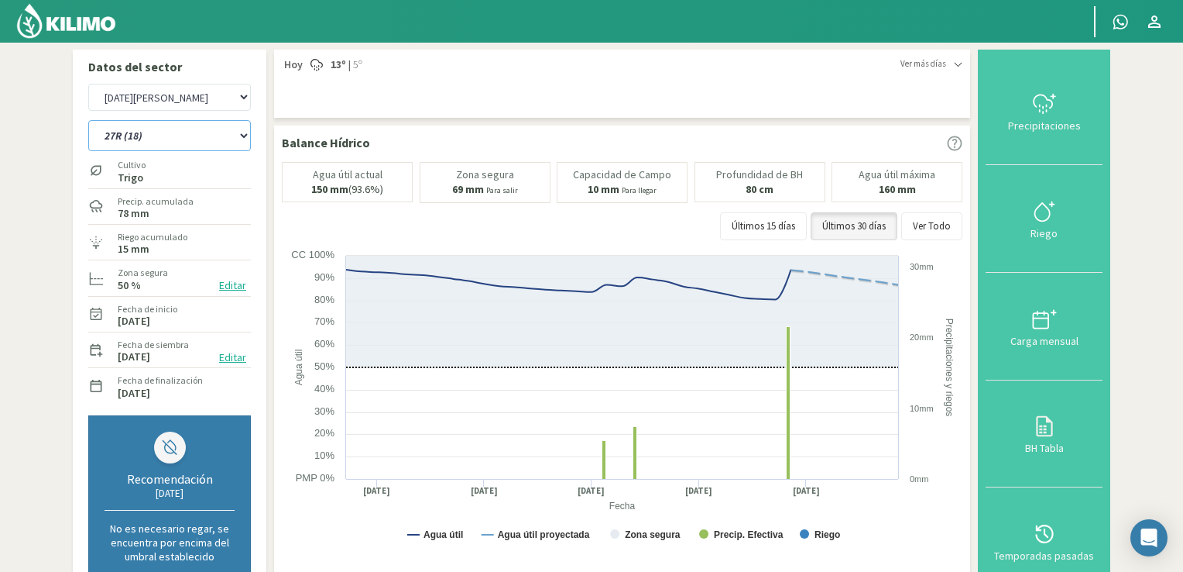
click at [249, 142] on select "12 RS (25) 17 R (1) 19 RO (6) 1RLPS 1RSR (29) 20 RN (7) 21 RAB (28) 21 RN (8) 2…" at bounding box center [169, 135] width 163 height 31
select select "417: Object"
click at [88, 120] on select "12 RS (25) 17 R (1) 19 RO (6) 1RLPS 1RSR (29) 20 RN (7) 21 RAB (28) 21 RN (8) 2…" at bounding box center [169, 135] width 163 height 31
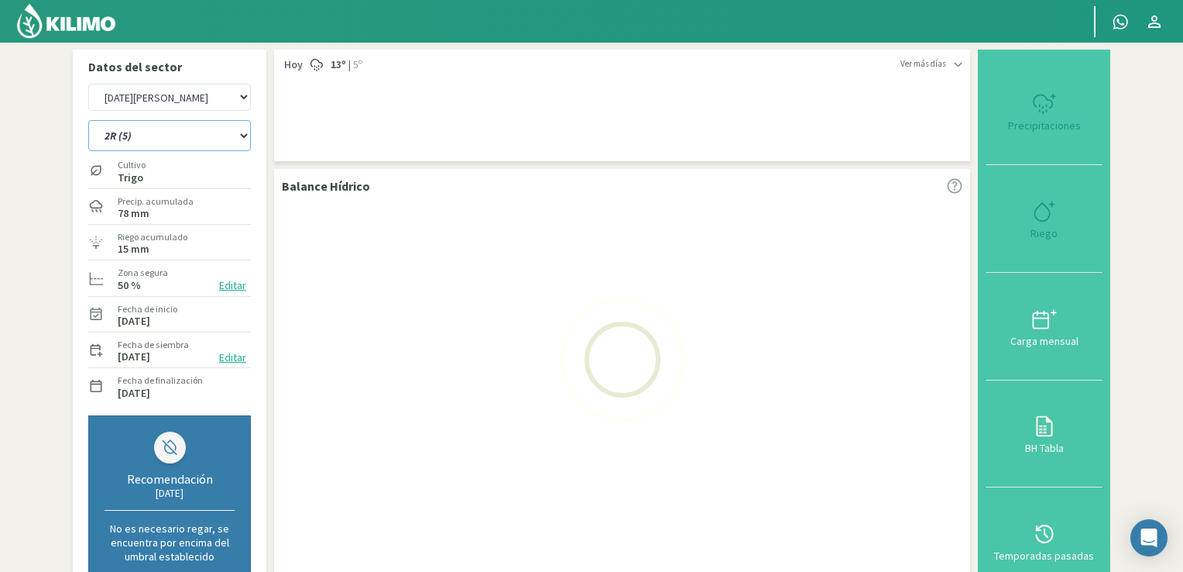
select select "29: Object"
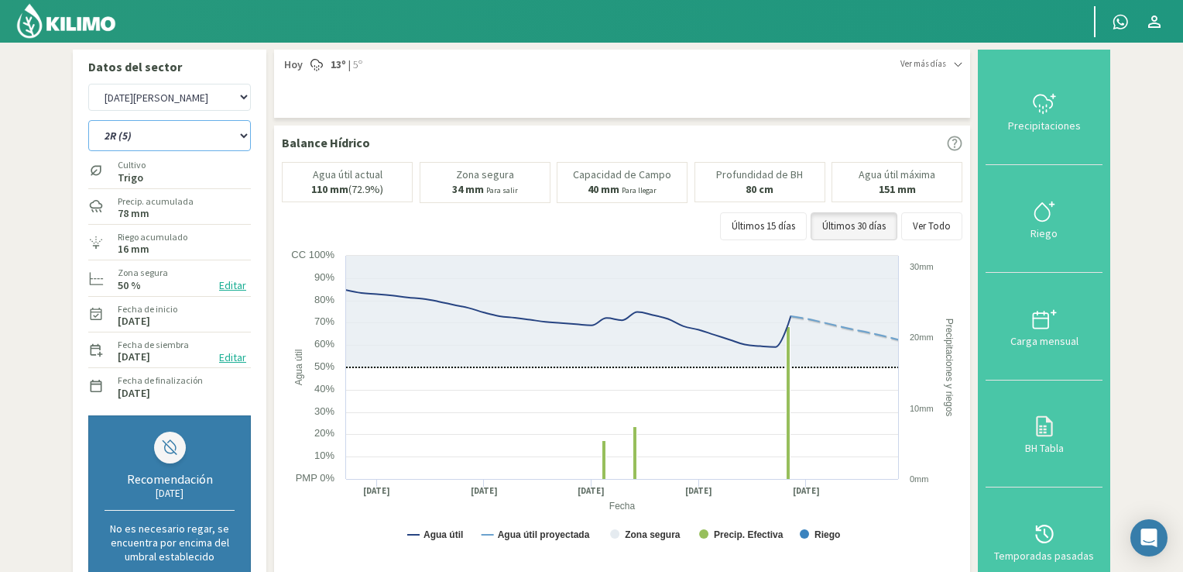
click at [244, 135] on select "12 RS (25) 17 R (1) 19 RO (6) 1RLPS 1RSR (29) 20 RN (7) 21 RAB (28) 21 RN (8) 2…" at bounding box center [169, 135] width 163 height 31
select select "450: Object"
click at [88, 120] on select "12 RS (25) 17 R (1) 19 RO (6) 1RLPS 1RSR (29) 20 RN (7) 21 RAB (28) 21 RN (8) 2…" at bounding box center [169, 135] width 163 height 31
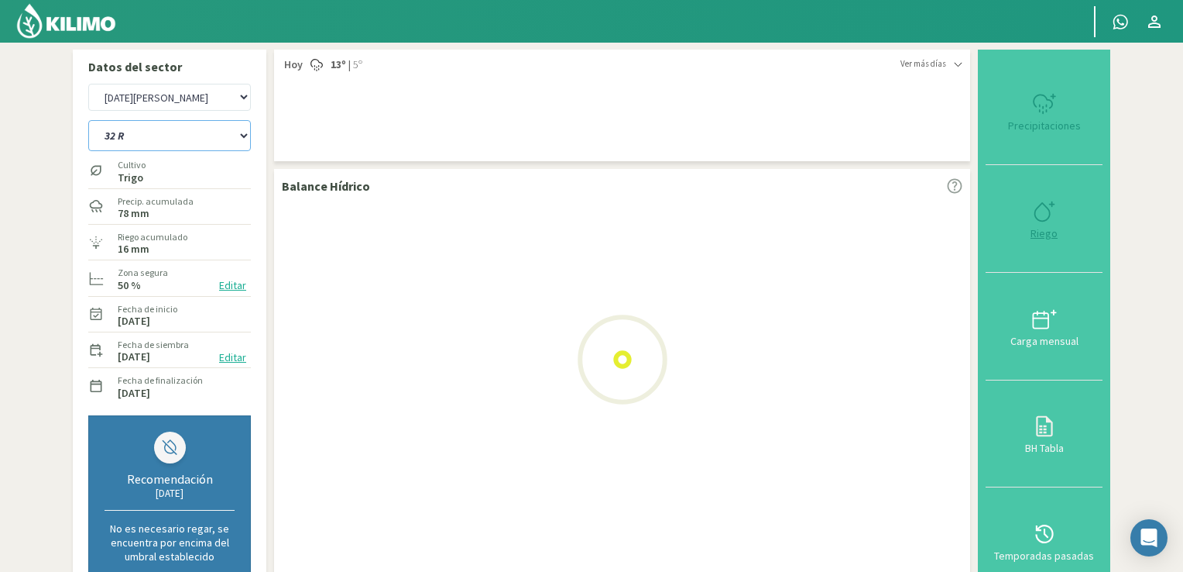
select select "31: Object"
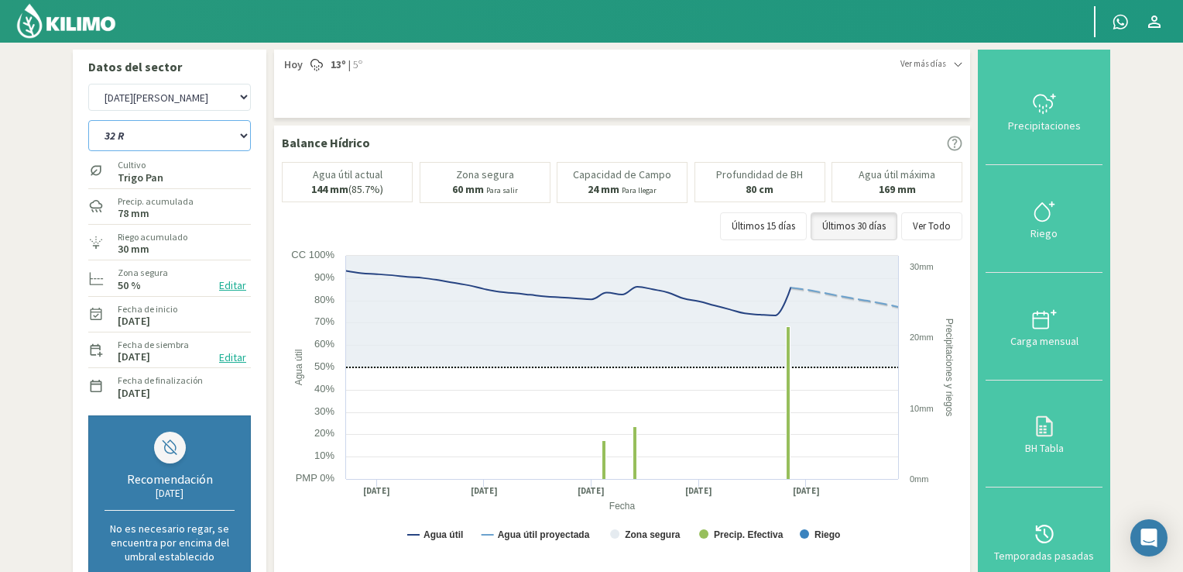
click at [241, 137] on select "12 RS (25) 17 R (1) 19 RO (6) 1RLPS 1RSR (29) 20 RN (7) 21 RAB (28) 21 RN (8) 2…" at bounding box center [169, 135] width 163 height 31
select select "482: Object"
click at [88, 120] on select "12 RS (25) 17 R (1) 19 RO (6) 1RLPS 1RSR (29) 20 RN (7) 21 RAB (28) 21 RN (8) 2…" at bounding box center [169, 135] width 163 height 31
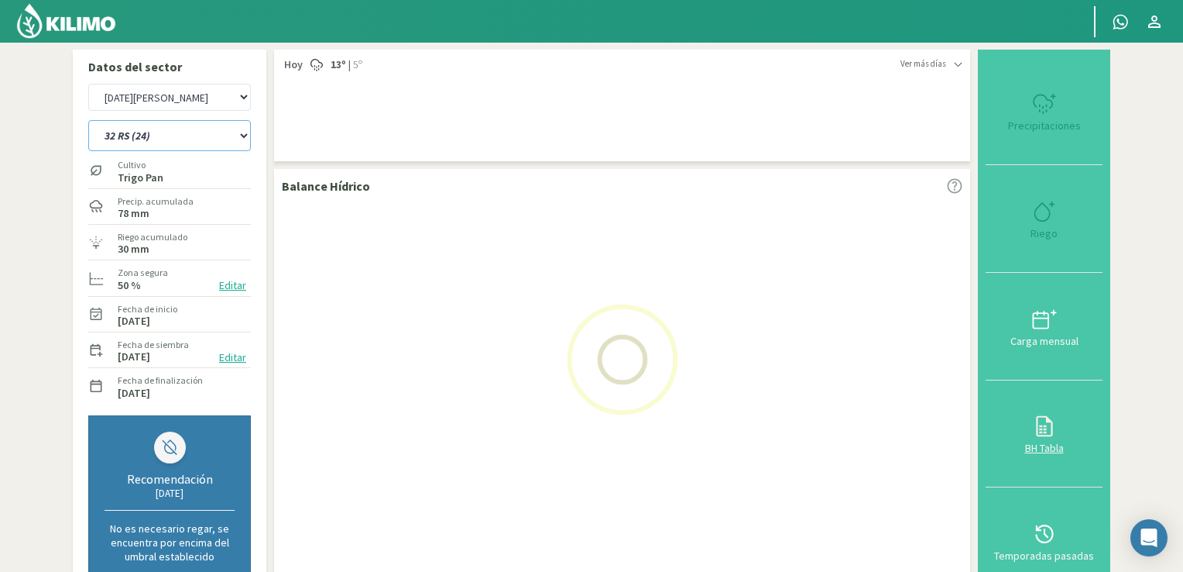
select select "33: Object"
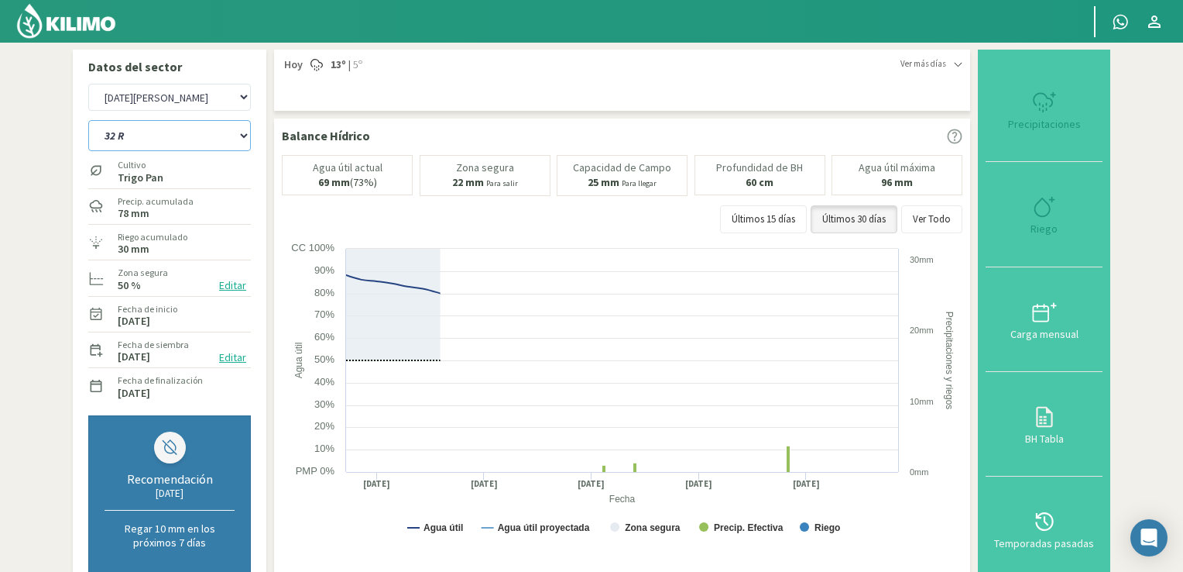
select select "513: Object"
